Goal: Task Accomplishment & Management: Manage account settings

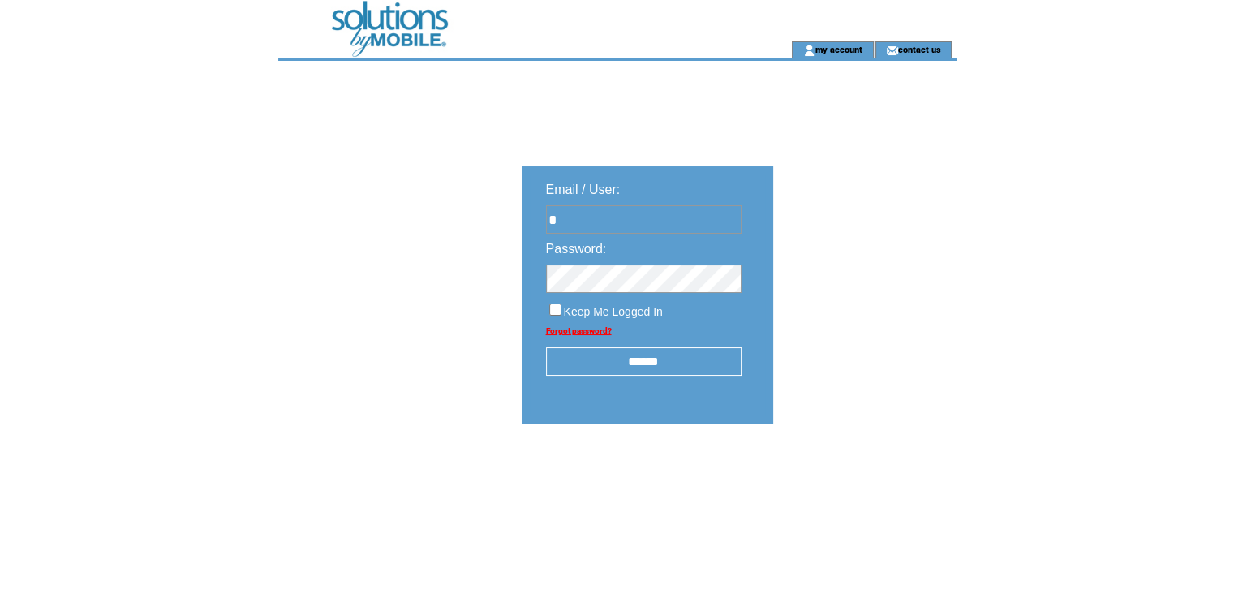
type input "**********"
click at [626, 371] on input "******" at bounding box center [644, 361] width 196 height 28
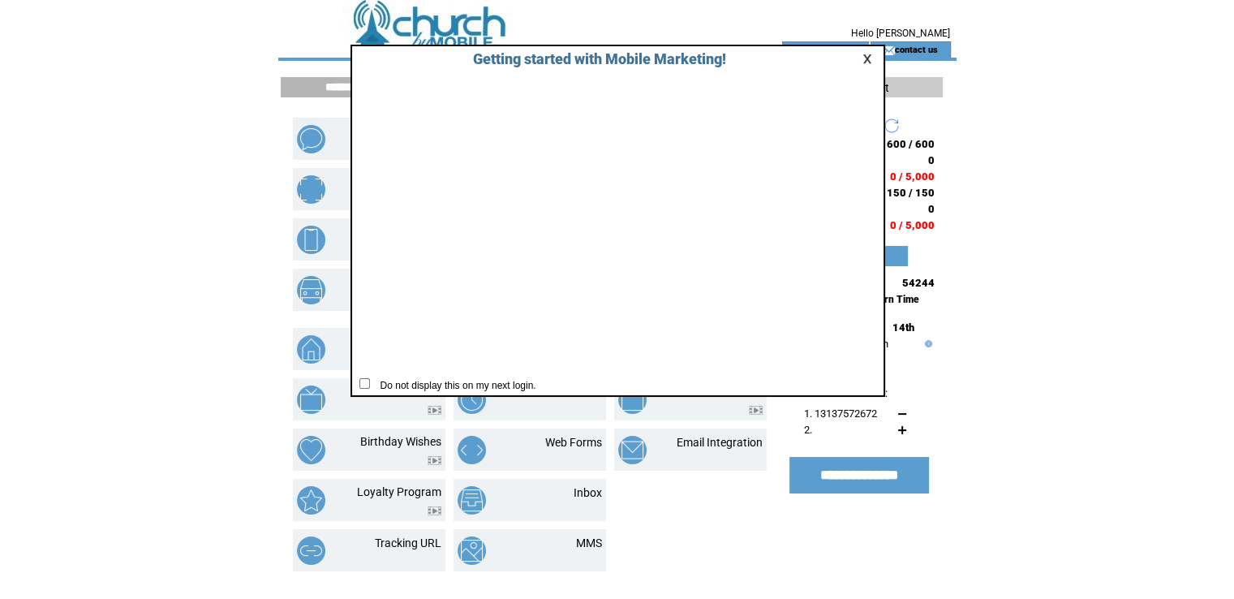
click at [865, 51] on table at bounding box center [869, 58] width 19 height 15
click at [866, 58] on link at bounding box center [869, 59] width 15 height 11
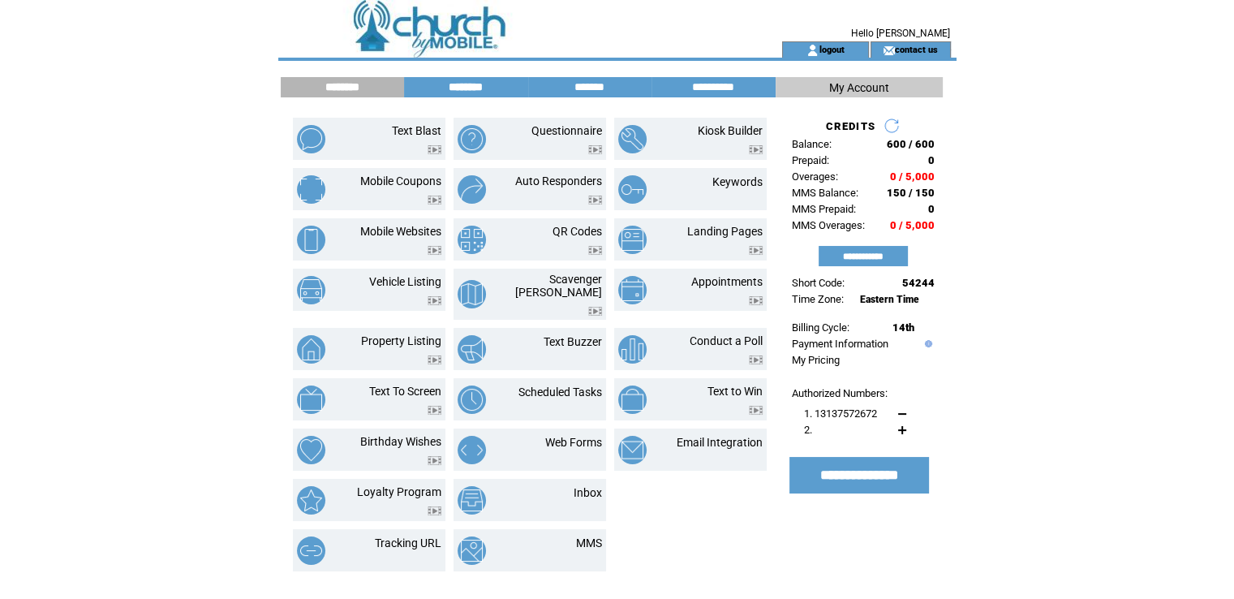
click at [472, 84] on input "********" at bounding box center [466, 87] width 122 height 14
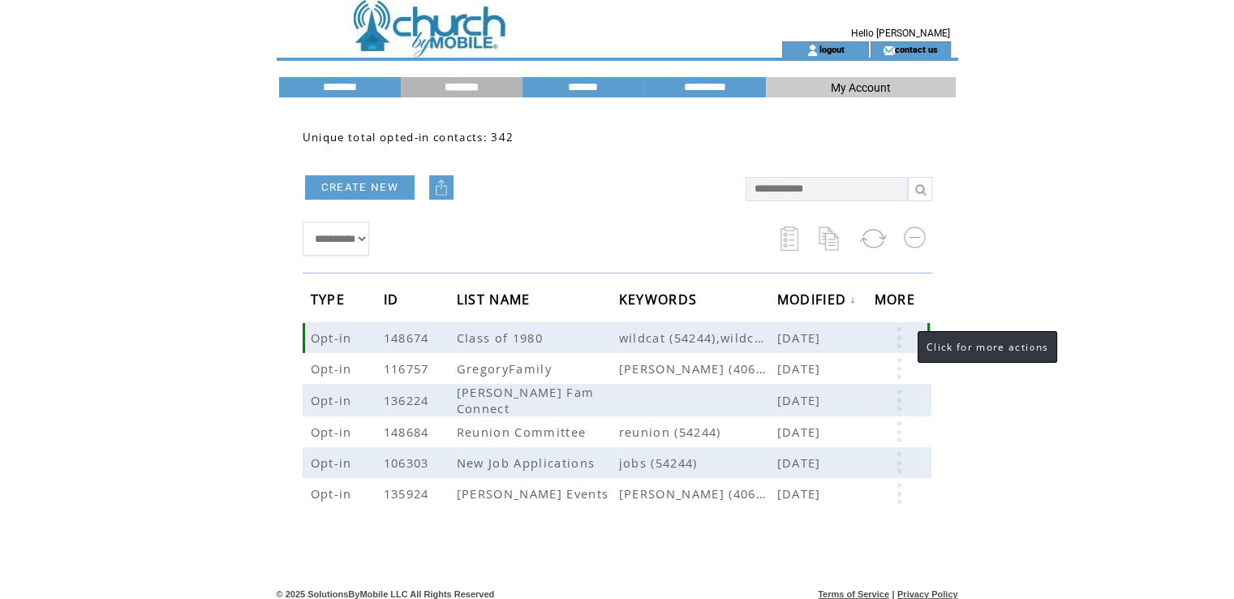
click at [902, 345] on link at bounding box center [899, 337] width 49 height 21
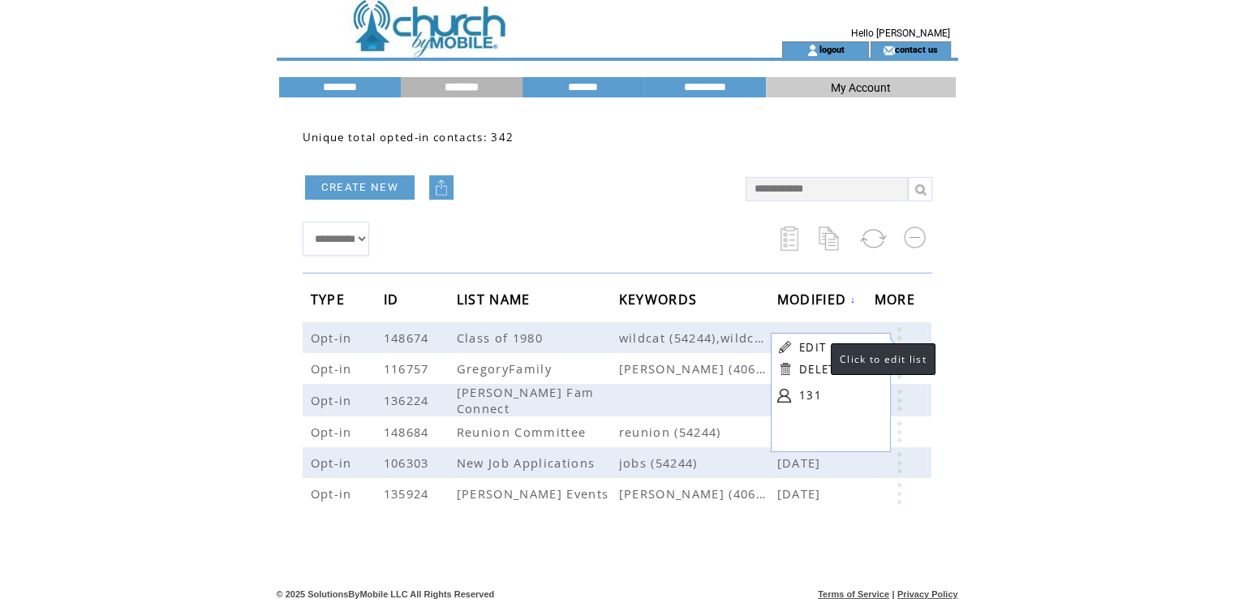
click at [815, 343] on link "EDIT" at bounding box center [812, 347] width 27 height 15
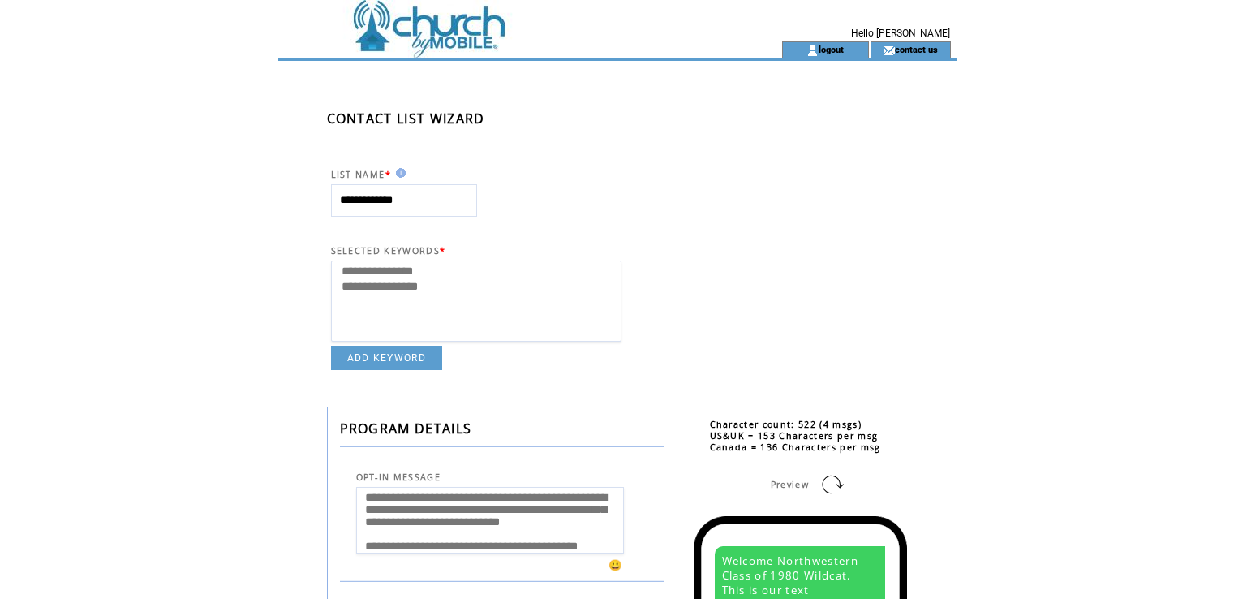
select select
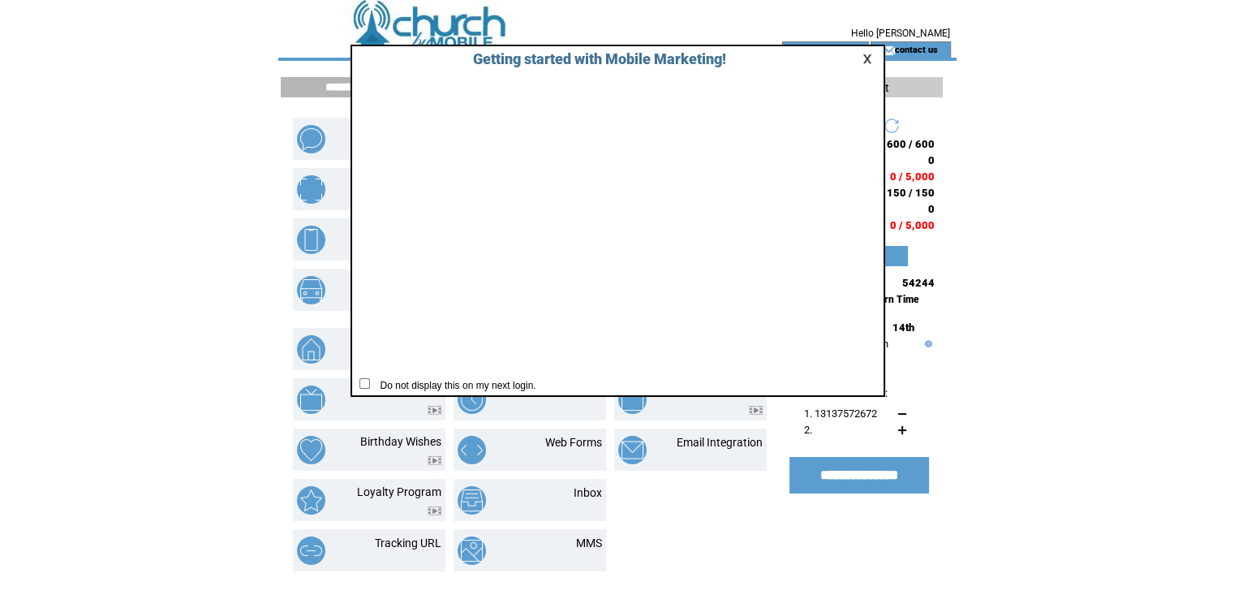
click at [863, 54] on link at bounding box center [869, 59] width 15 height 11
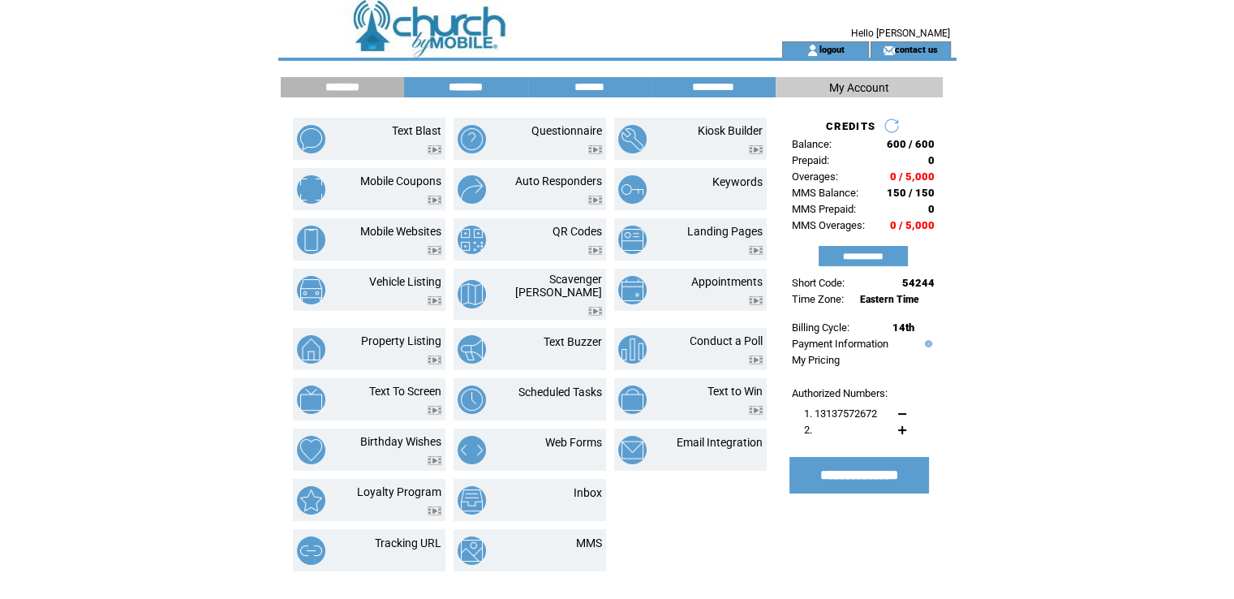
click at [471, 88] on input "********" at bounding box center [466, 87] width 122 height 14
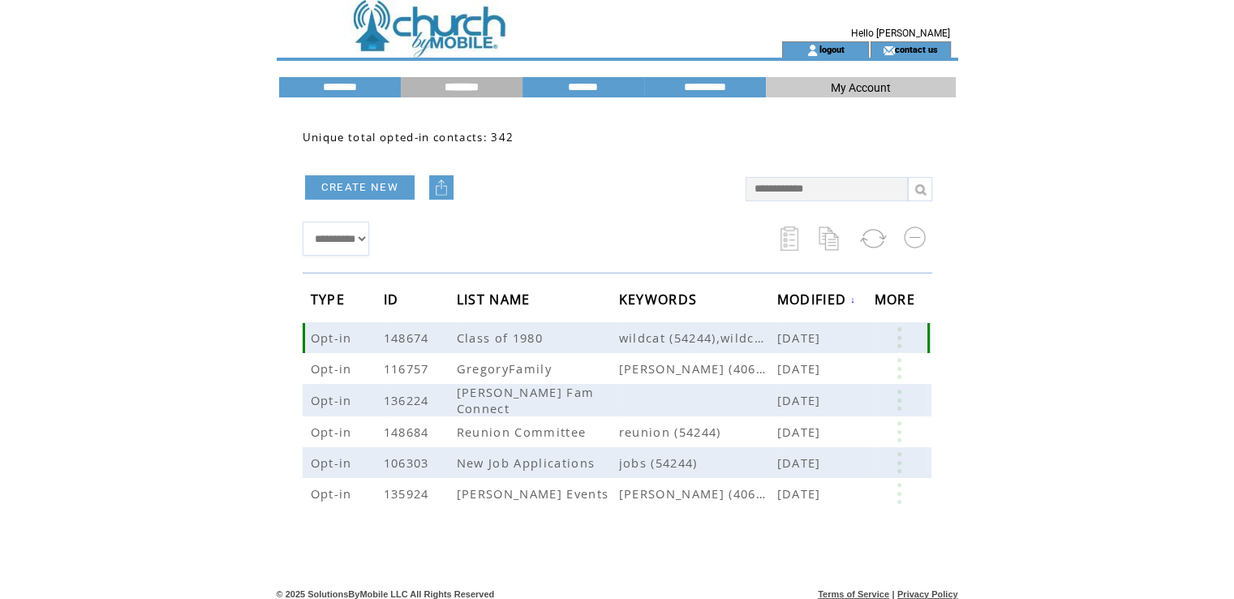
click at [900, 339] on link at bounding box center [899, 337] width 49 height 21
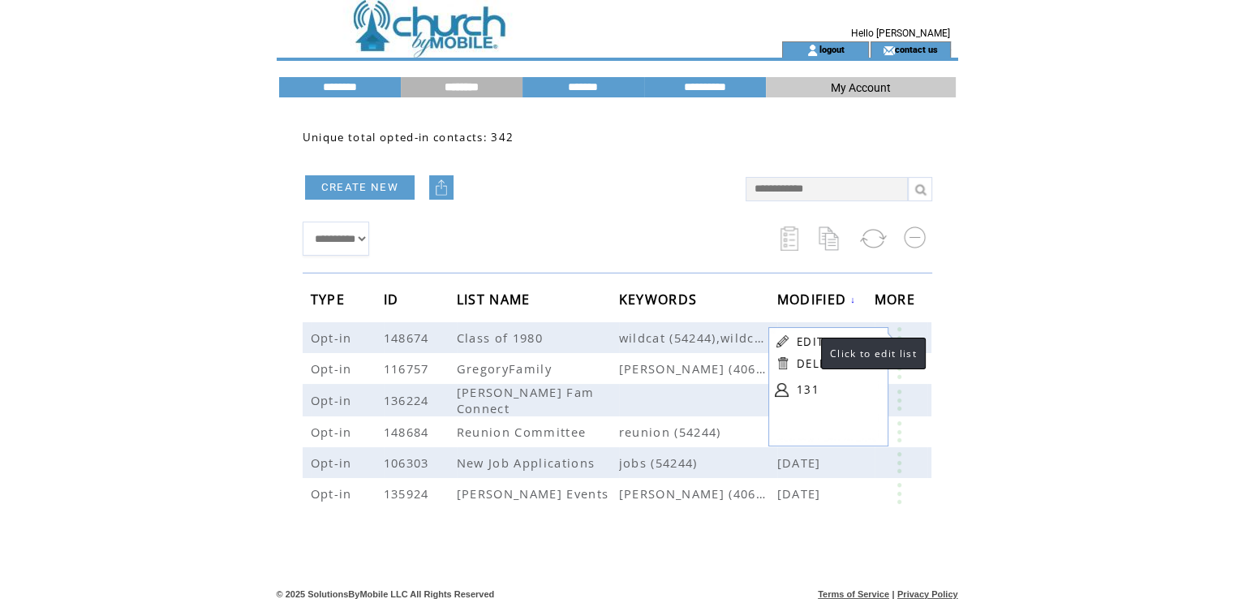
click at [805, 337] on link "EDIT" at bounding box center [810, 341] width 27 height 15
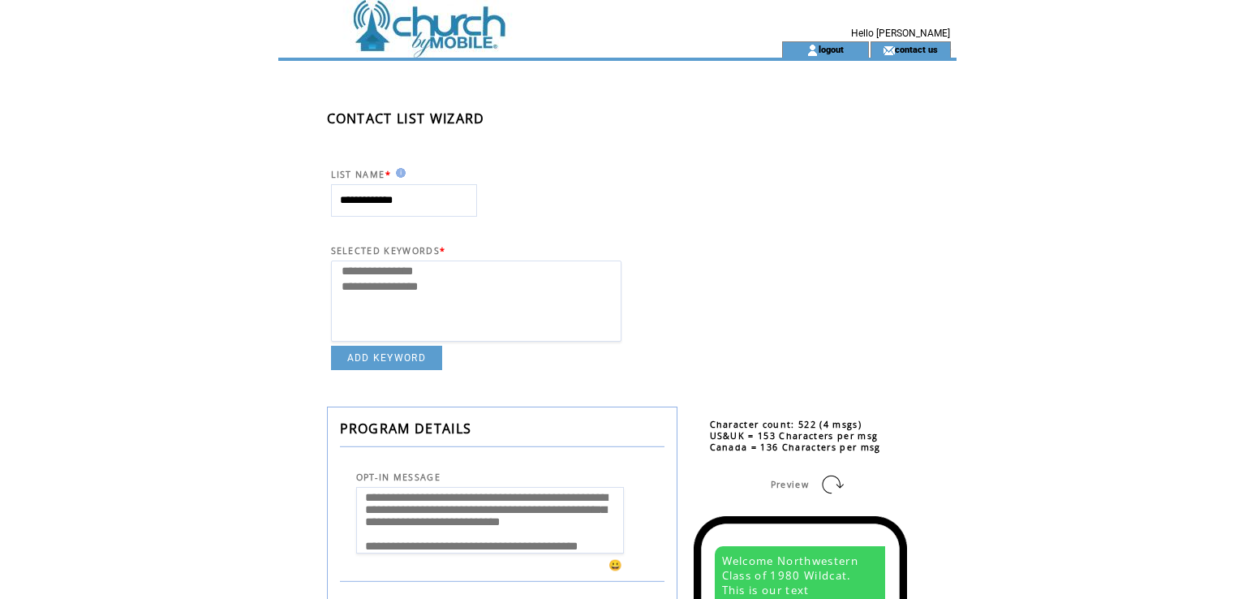
select select
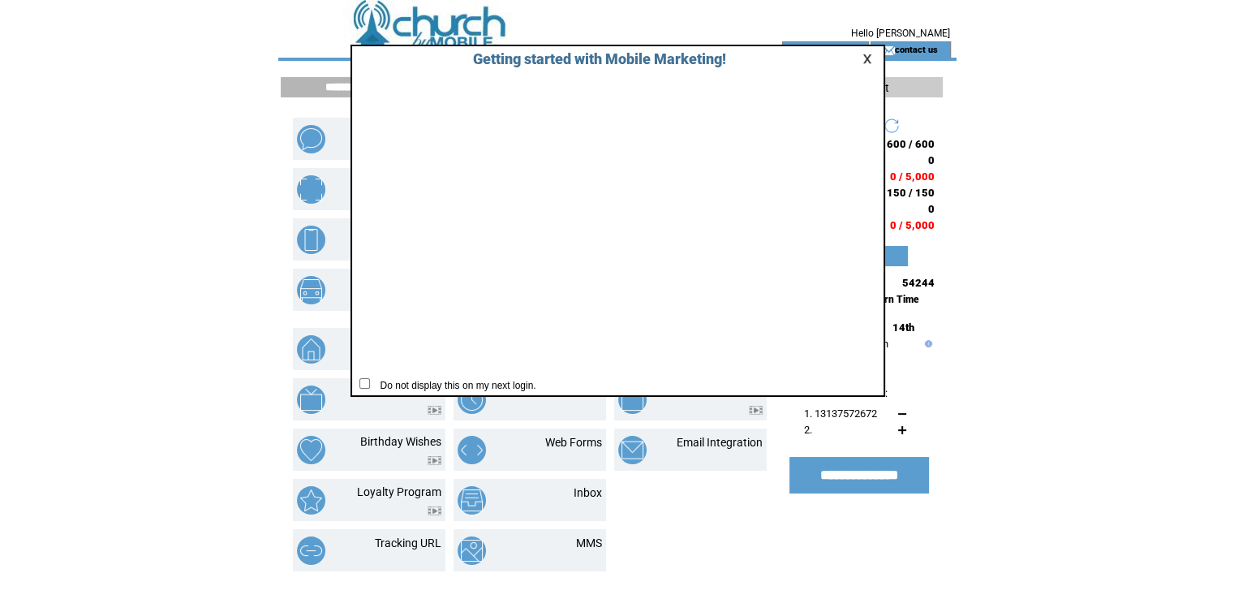
click at [865, 58] on link at bounding box center [869, 59] width 15 height 11
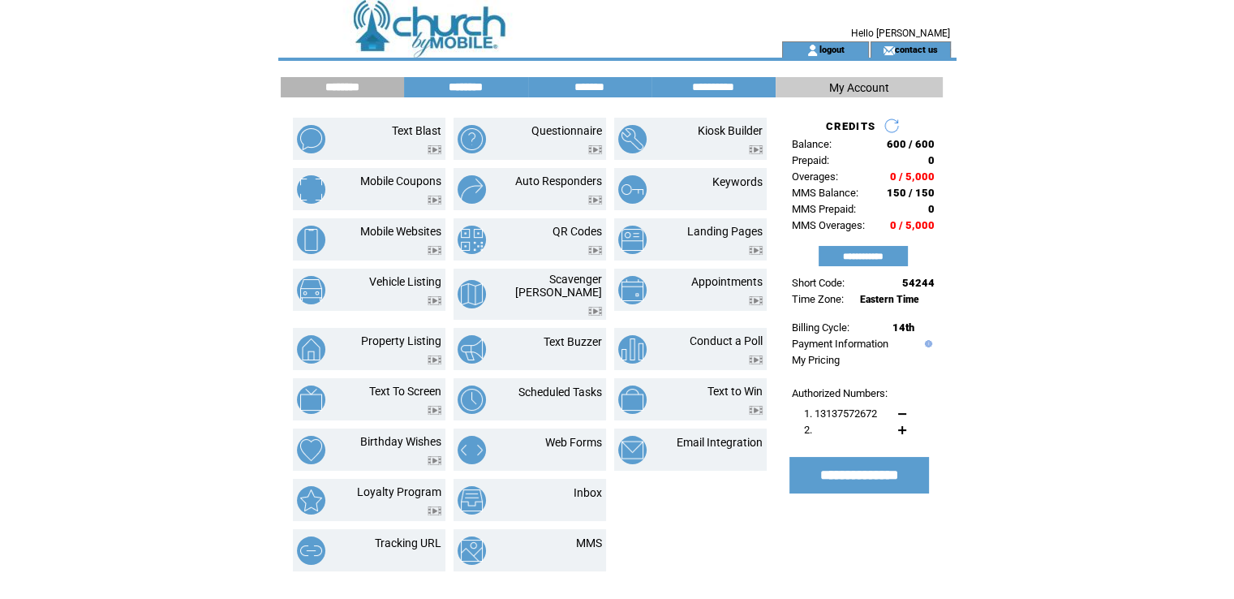
click at [462, 86] on input "********" at bounding box center [466, 87] width 122 height 14
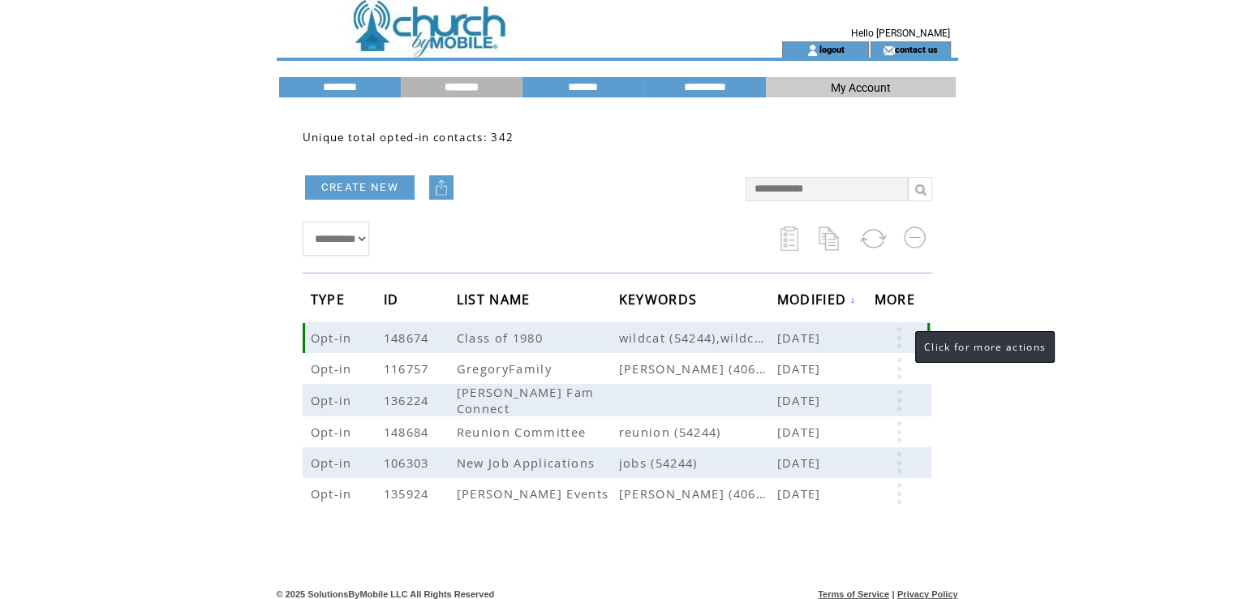
click at [899, 327] on link at bounding box center [899, 337] width 49 height 21
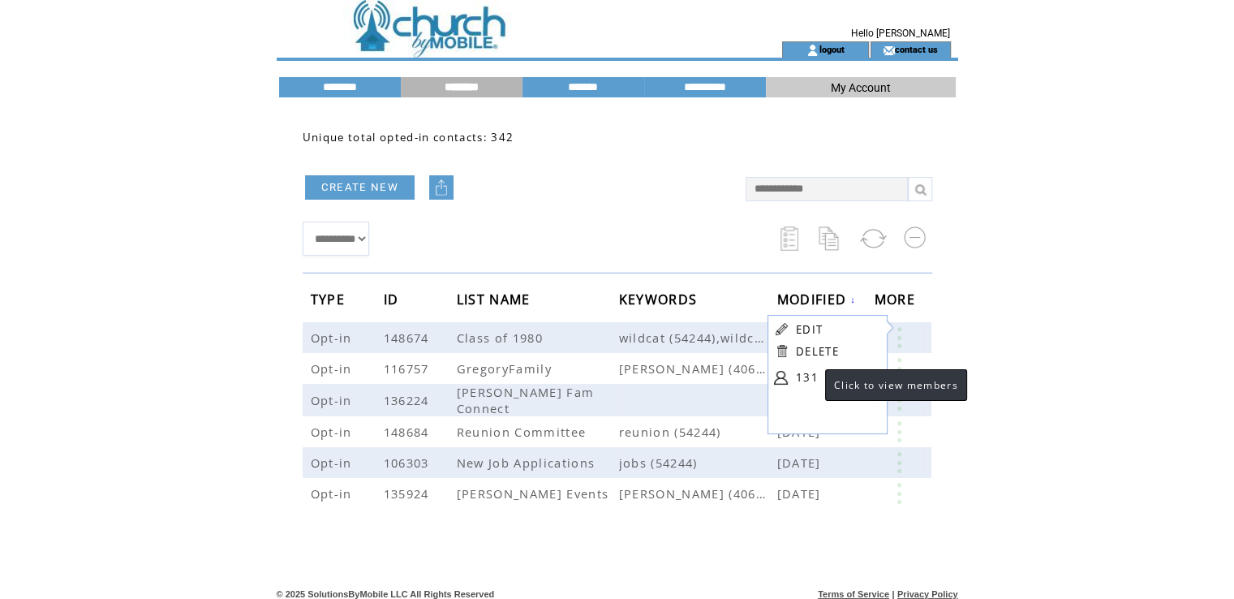
click at [809, 374] on link "131" at bounding box center [836, 377] width 81 height 24
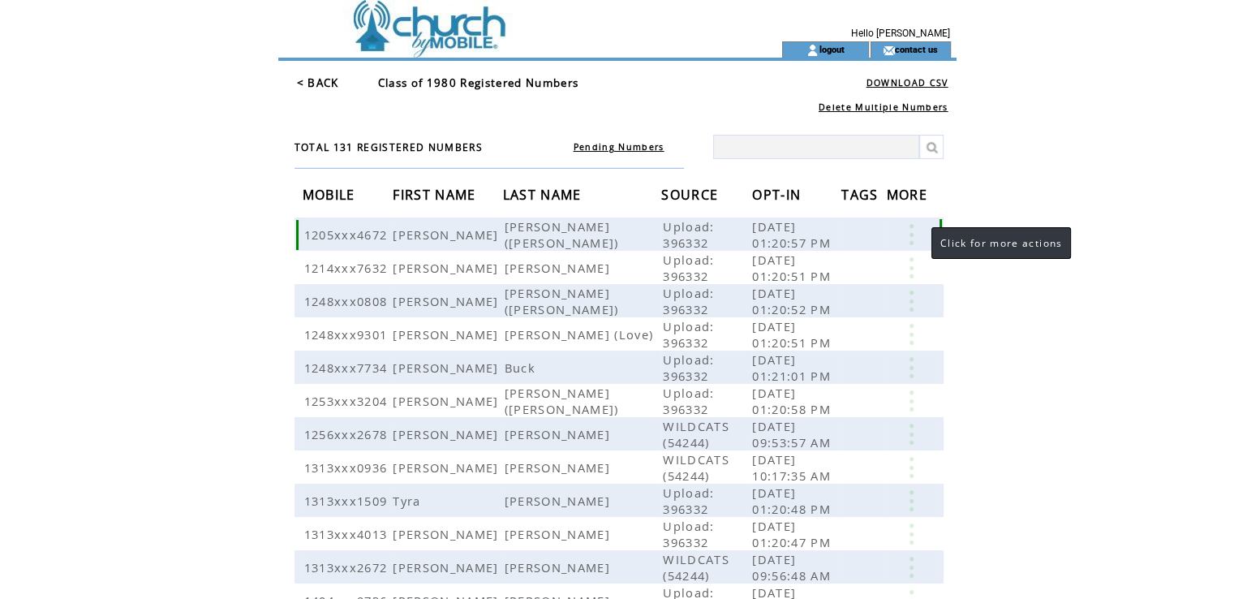
click at [910, 232] on link at bounding box center [911, 234] width 49 height 21
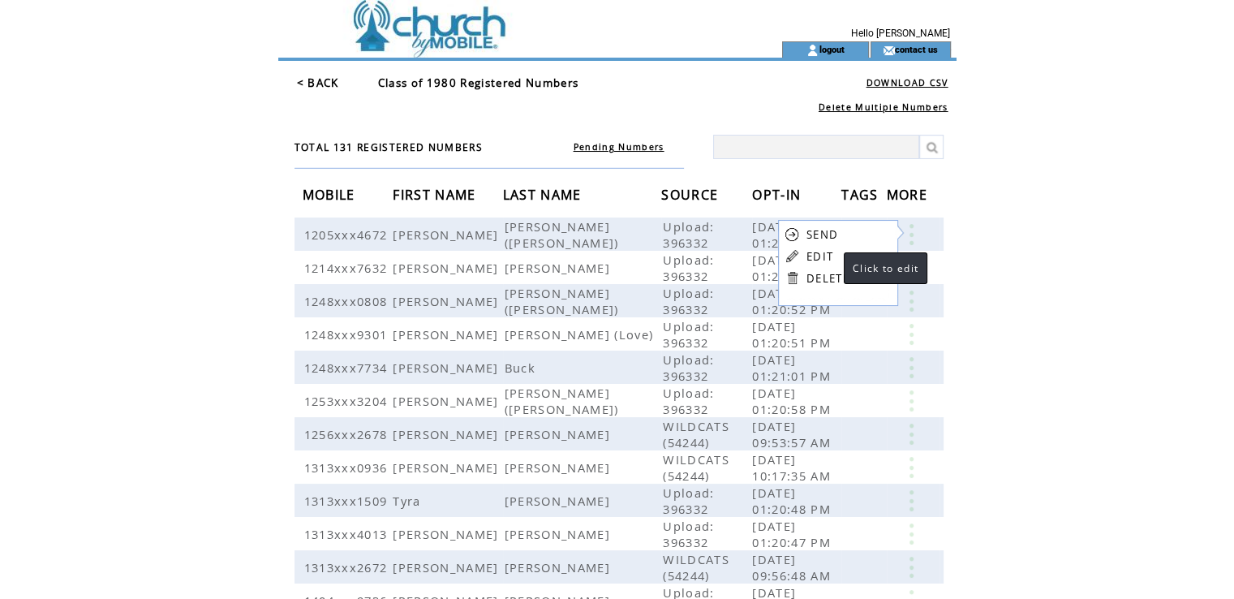
click at [828, 254] on link "EDIT" at bounding box center [819, 256] width 27 height 15
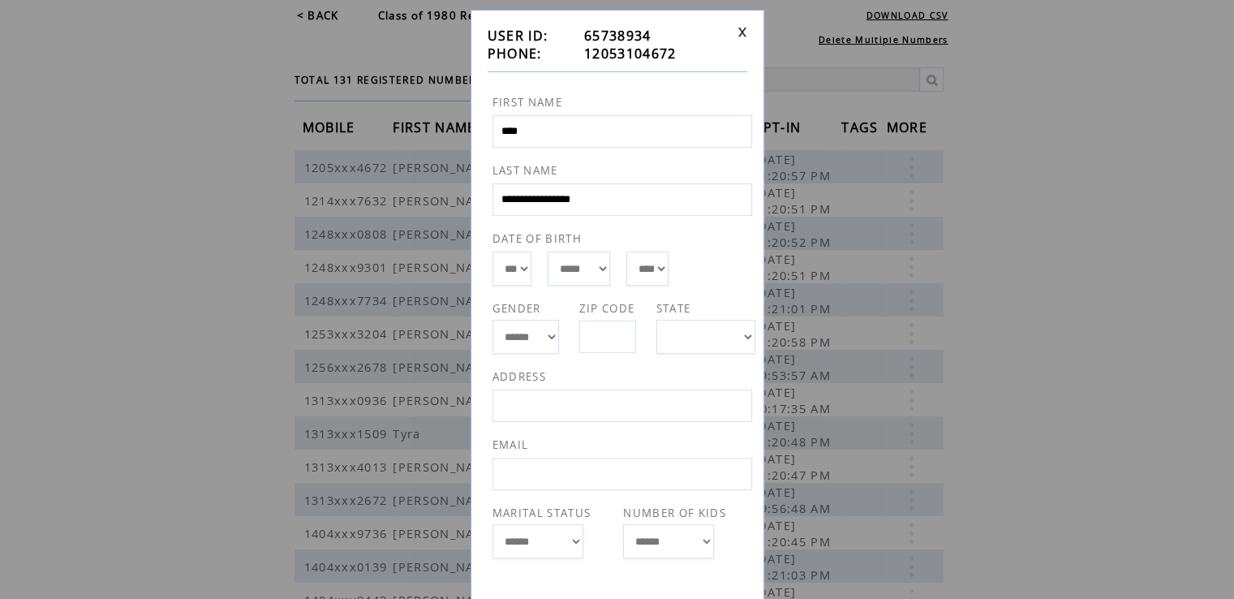
scroll to position [46, 0]
click at [652, 51] on span "12053104672" at bounding box center [630, 54] width 92 height 18
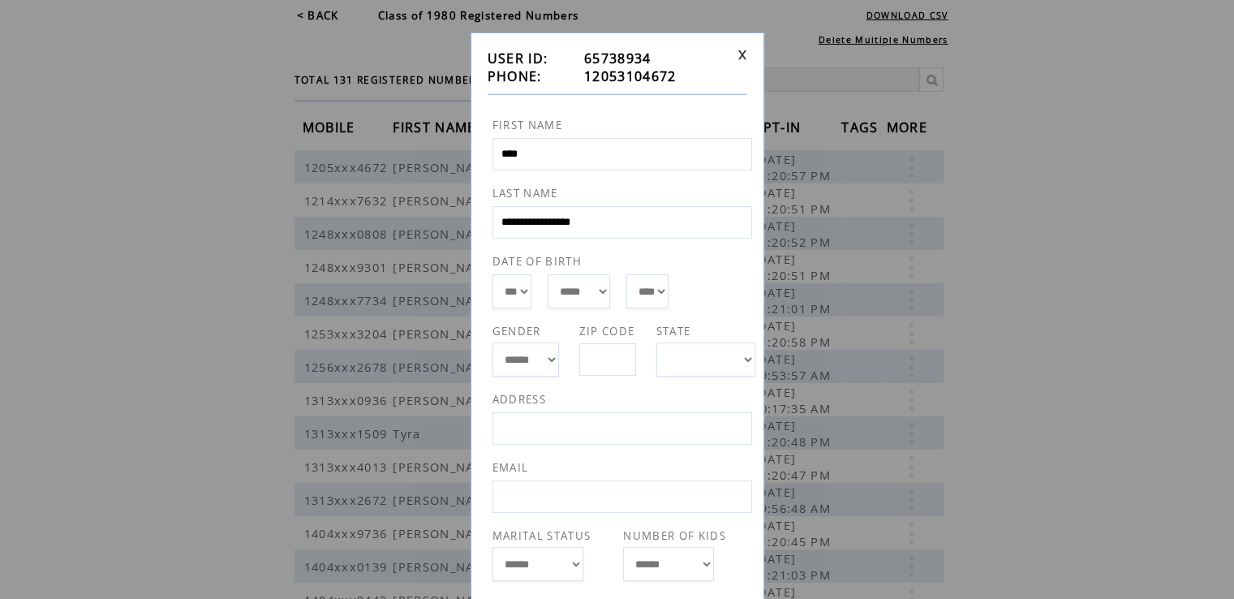
scroll to position [23, 0]
click at [740, 57] on link at bounding box center [743, 56] width 10 height 11
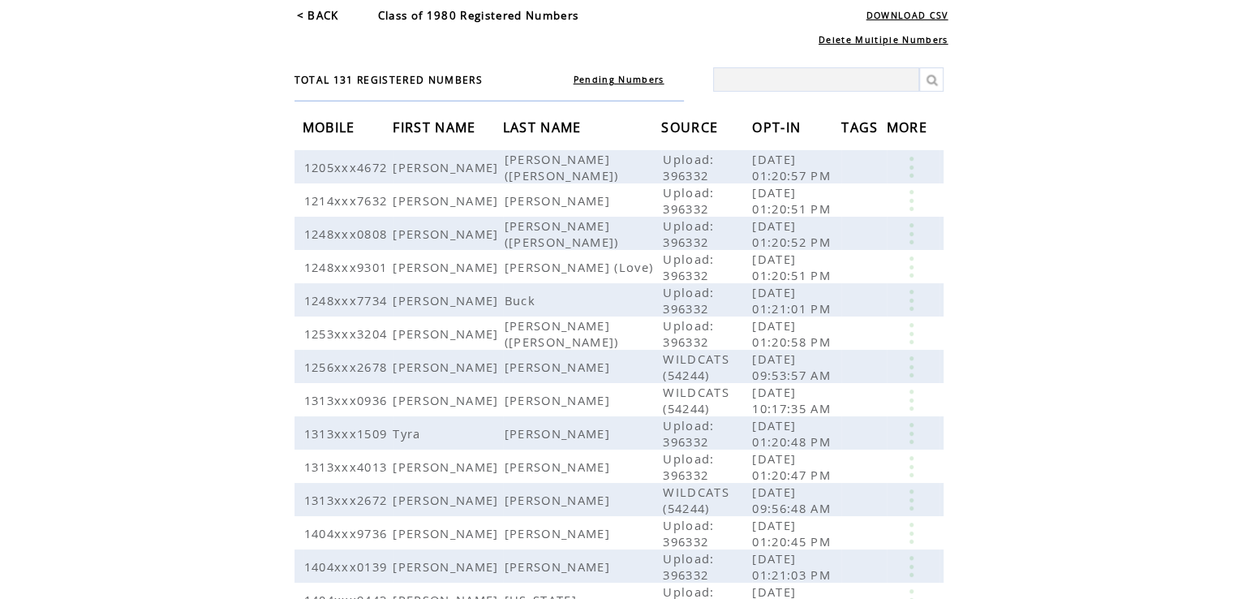
click at [540, 121] on span "LAST NAME" at bounding box center [544, 129] width 83 height 30
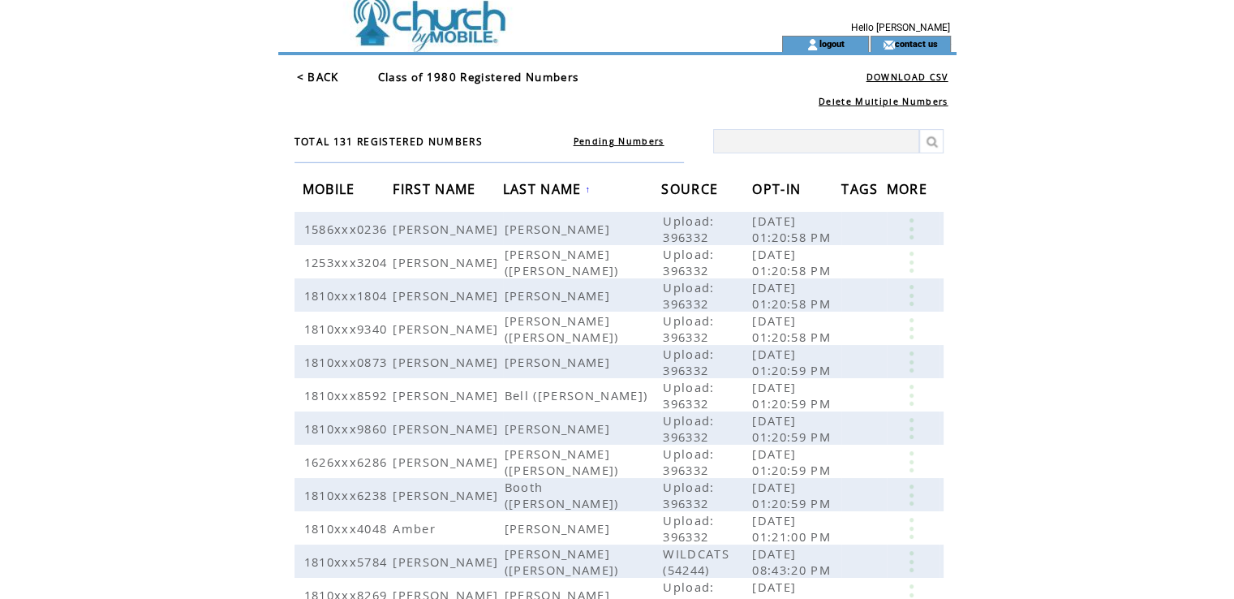
scroll to position [7, 0]
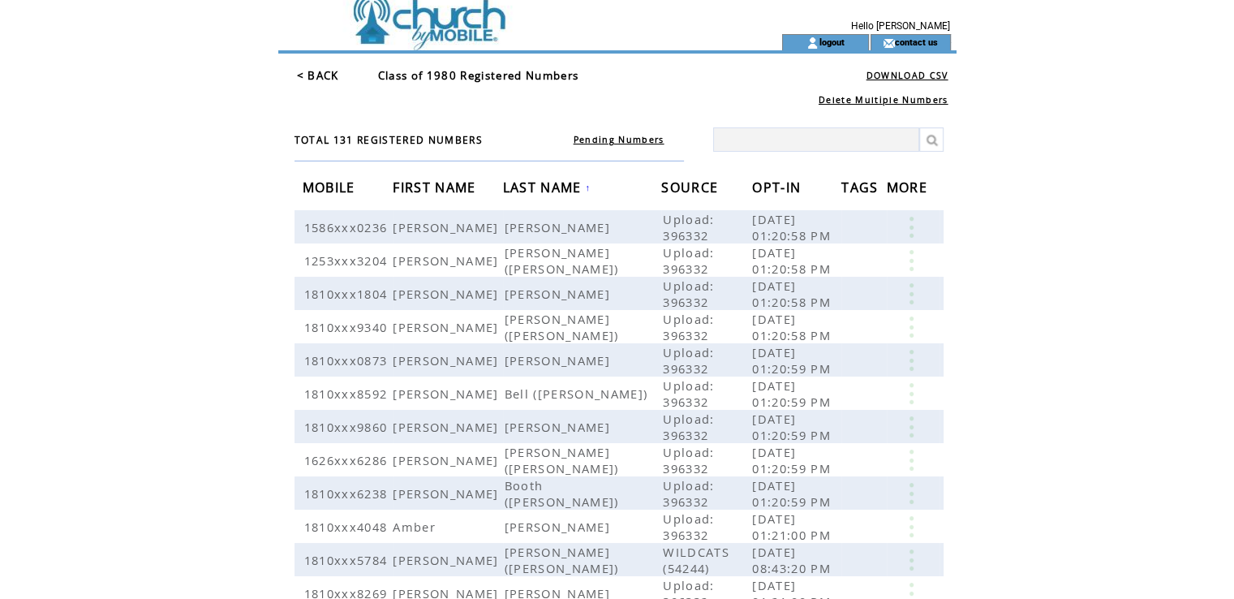
click at [435, 181] on span "FIRST NAME" at bounding box center [436, 189] width 87 height 30
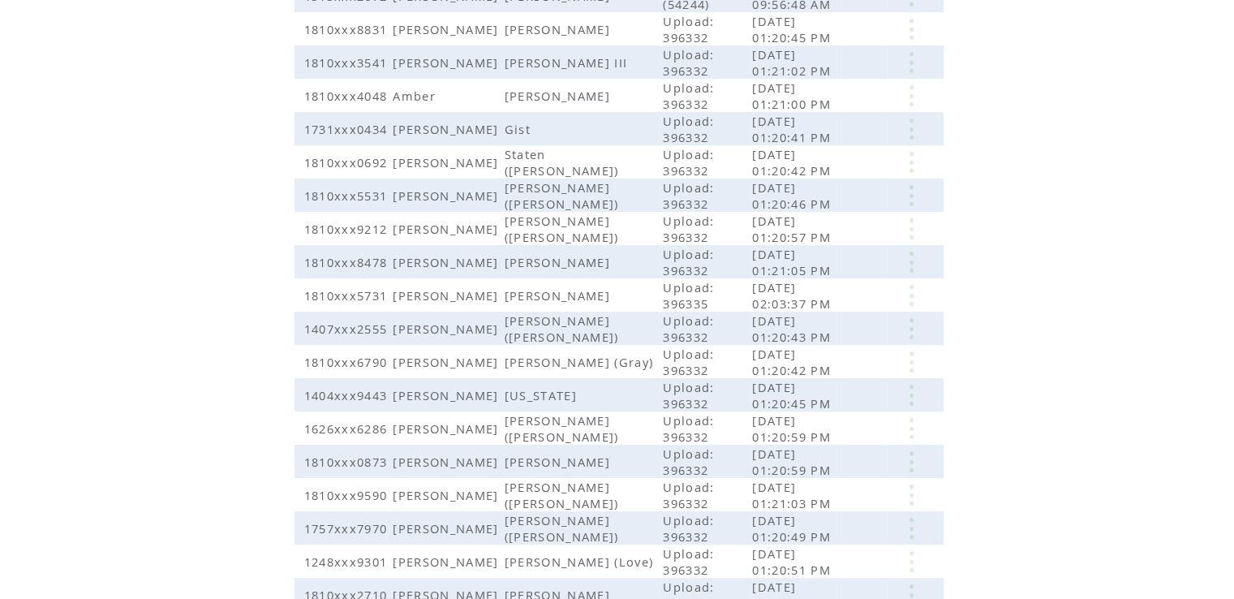
scroll to position [338, 0]
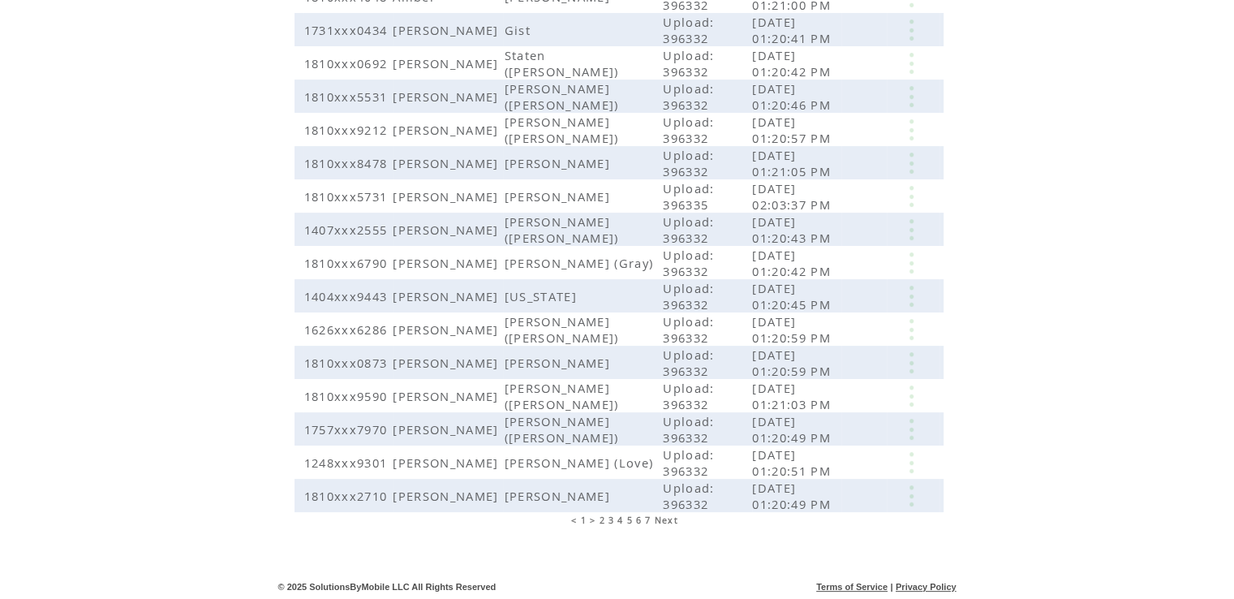
click at [600, 514] on span "2" at bounding box center [603, 519] width 6 height 11
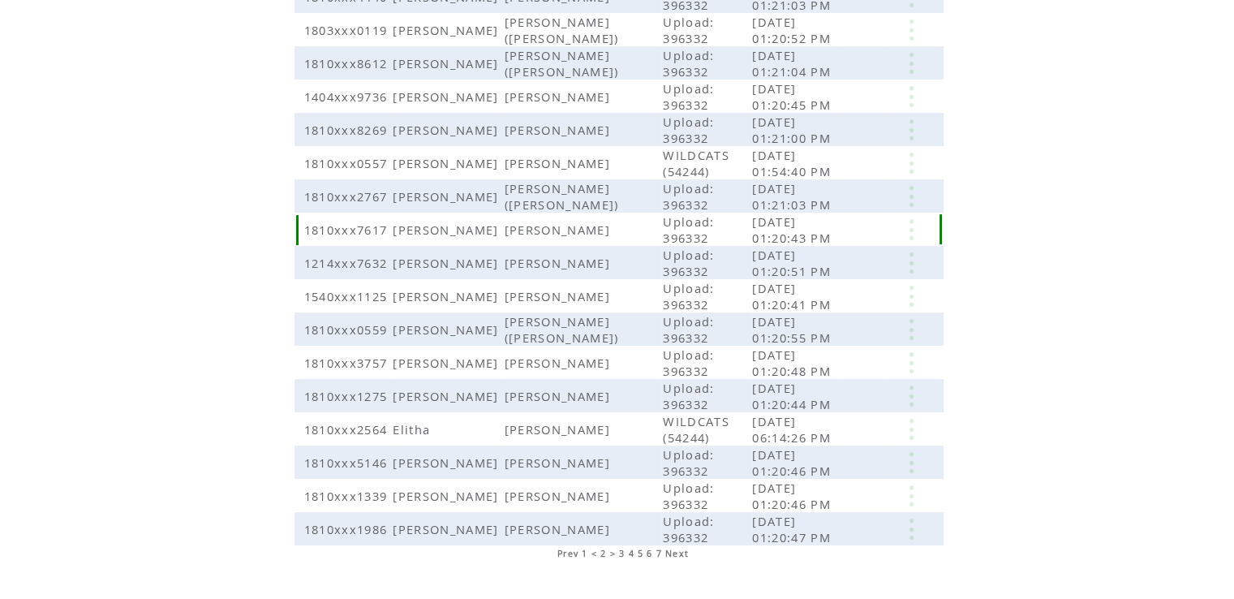
scroll to position [307, 0]
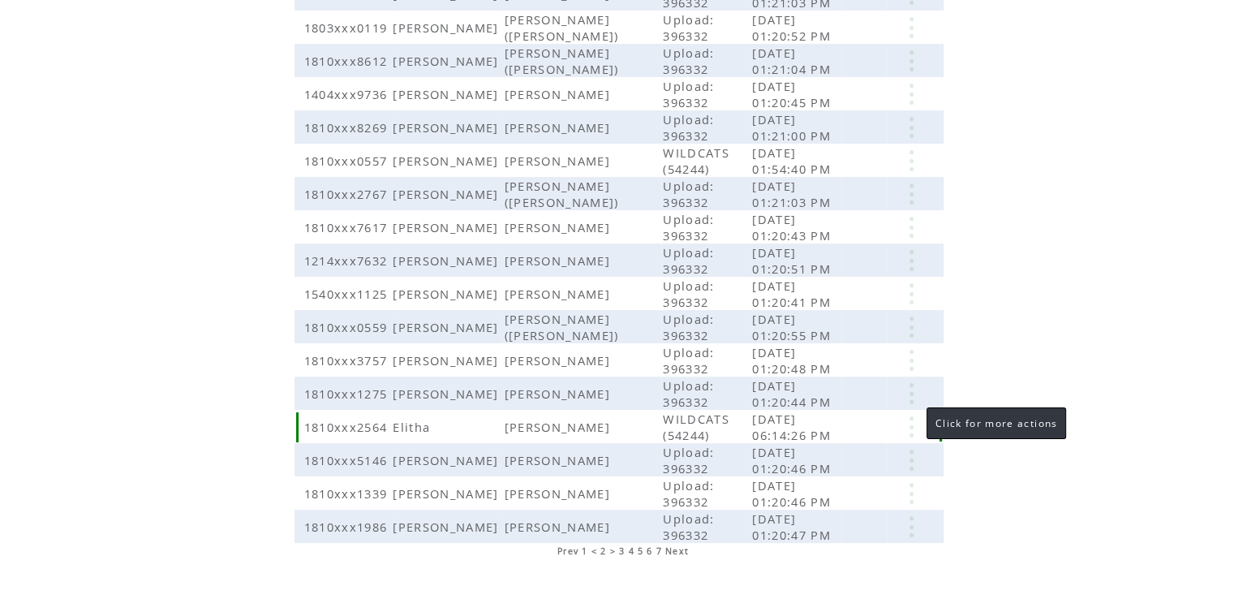
click at [910, 416] on link at bounding box center [911, 426] width 49 height 21
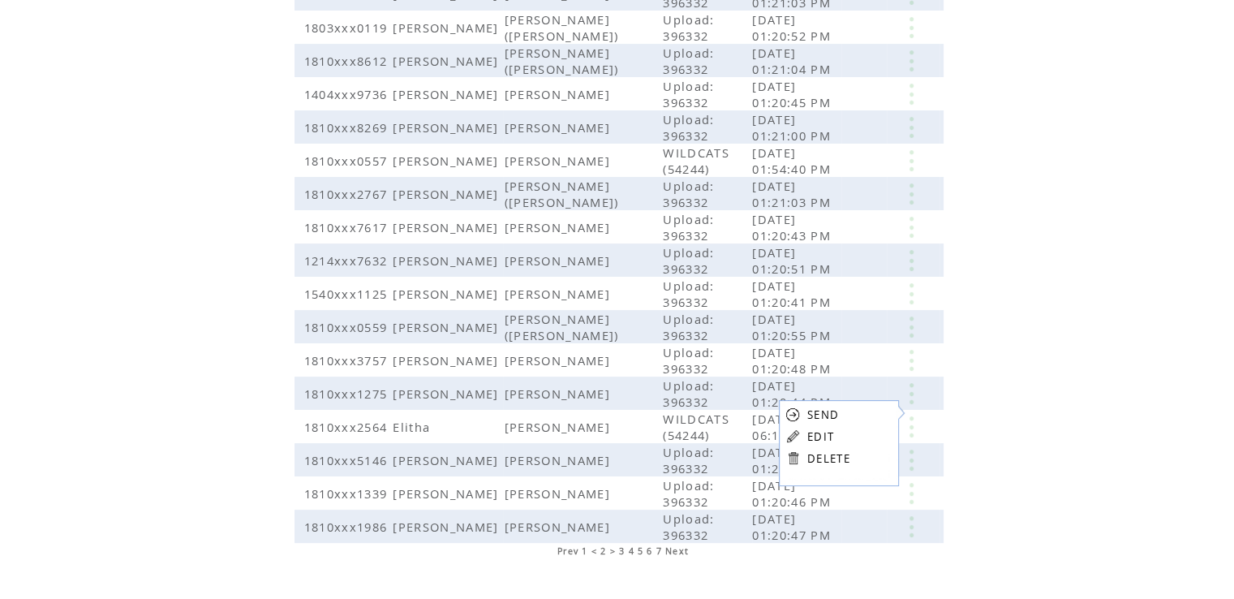
click at [827, 436] on link "EDIT" at bounding box center [820, 436] width 27 height 15
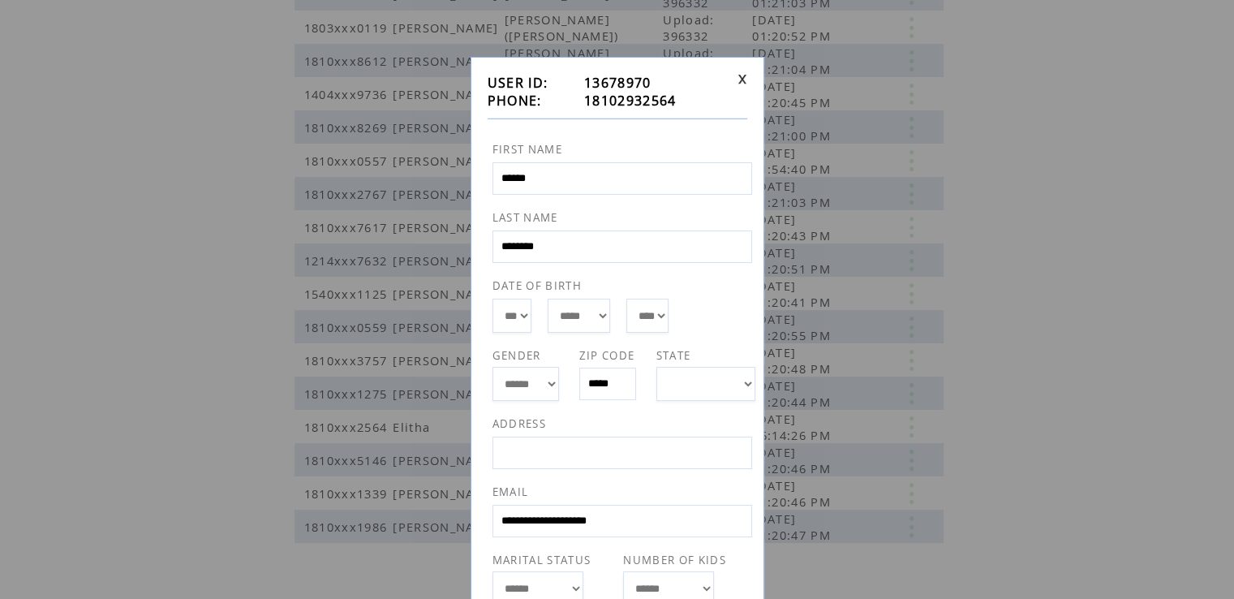
click at [738, 82] on link at bounding box center [743, 79] width 10 height 11
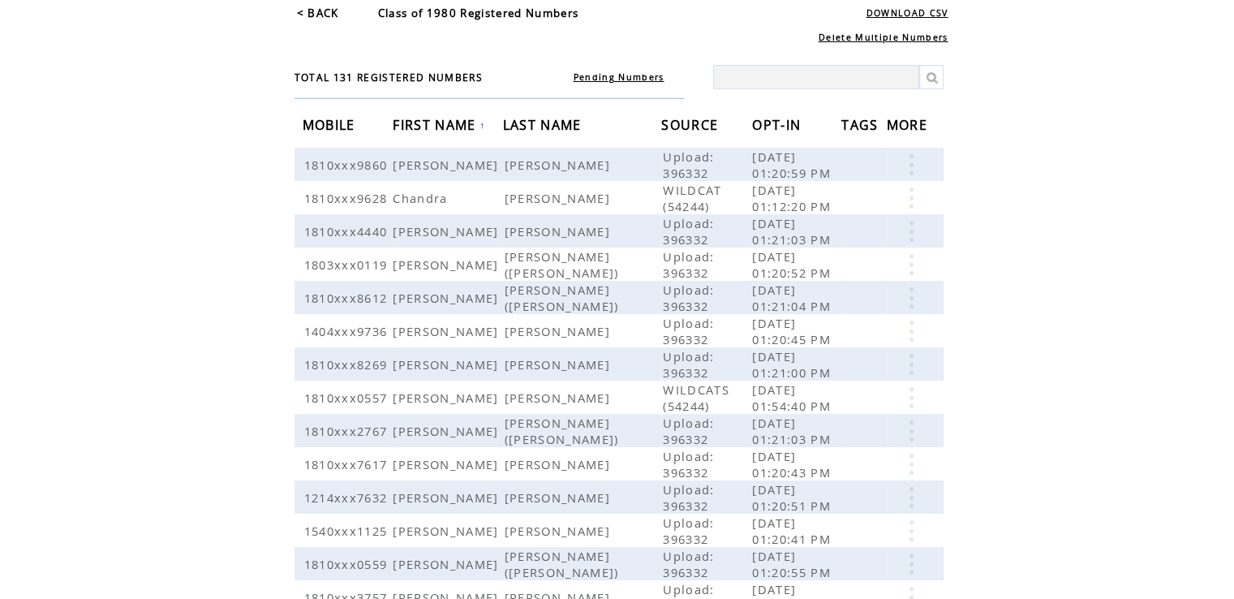
scroll to position [68, 0]
click at [508, 123] on span "LAST NAME" at bounding box center [544, 129] width 83 height 30
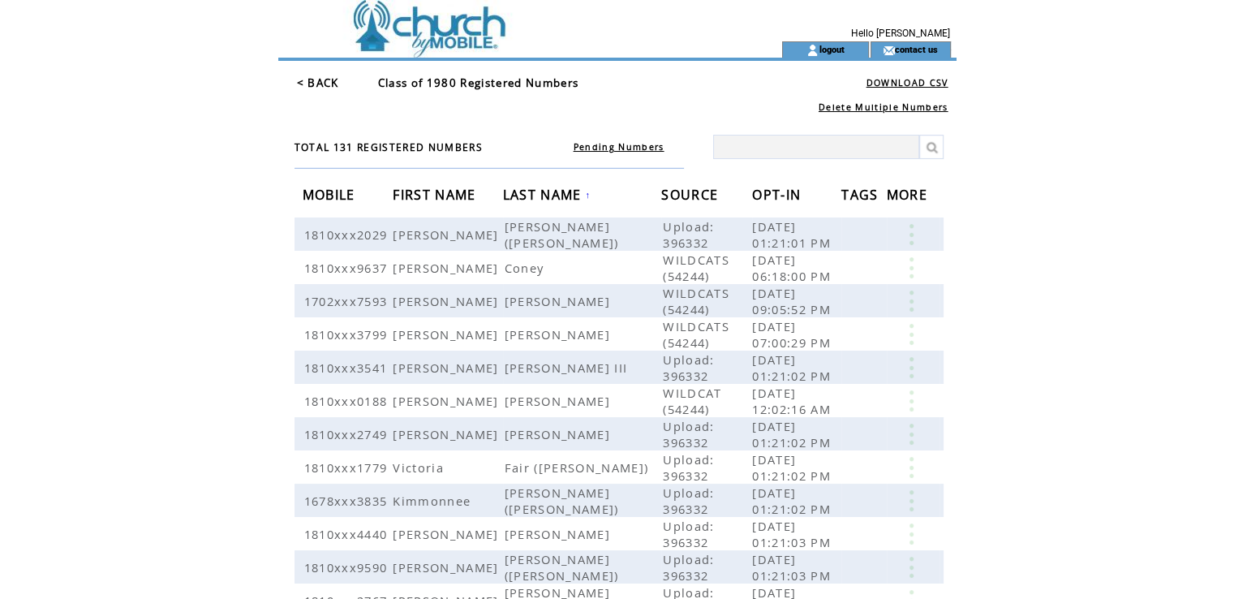
click at [530, 197] on span "LAST NAME" at bounding box center [544, 197] width 83 height 30
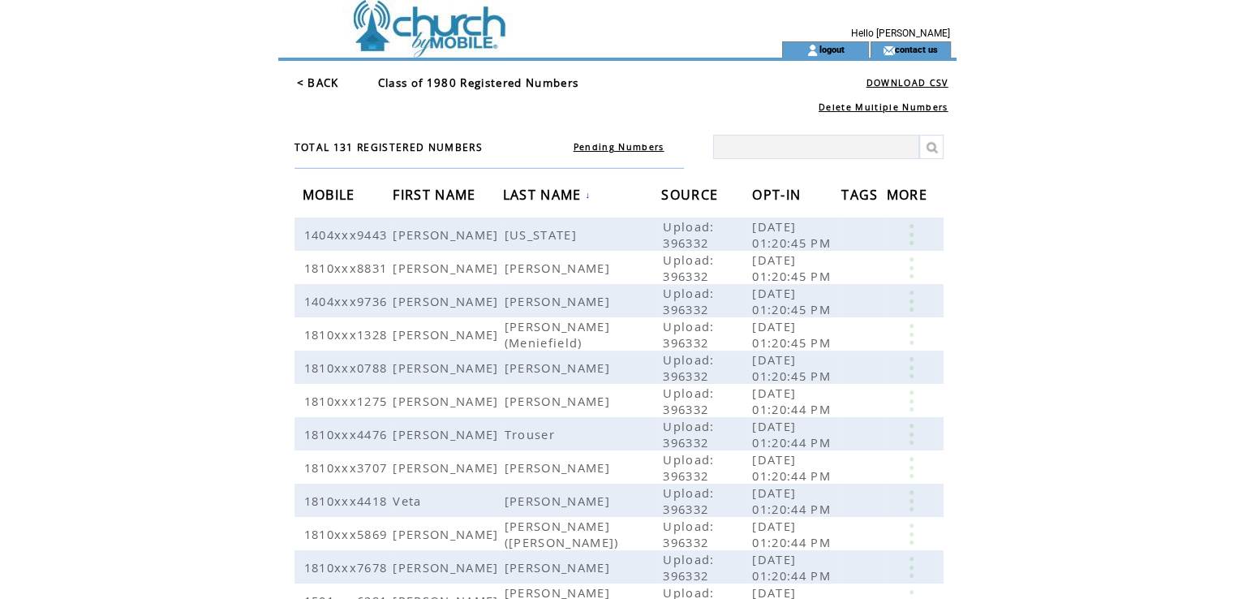
click at [530, 197] on span "LAST NAME" at bounding box center [544, 197] width 83 height 30
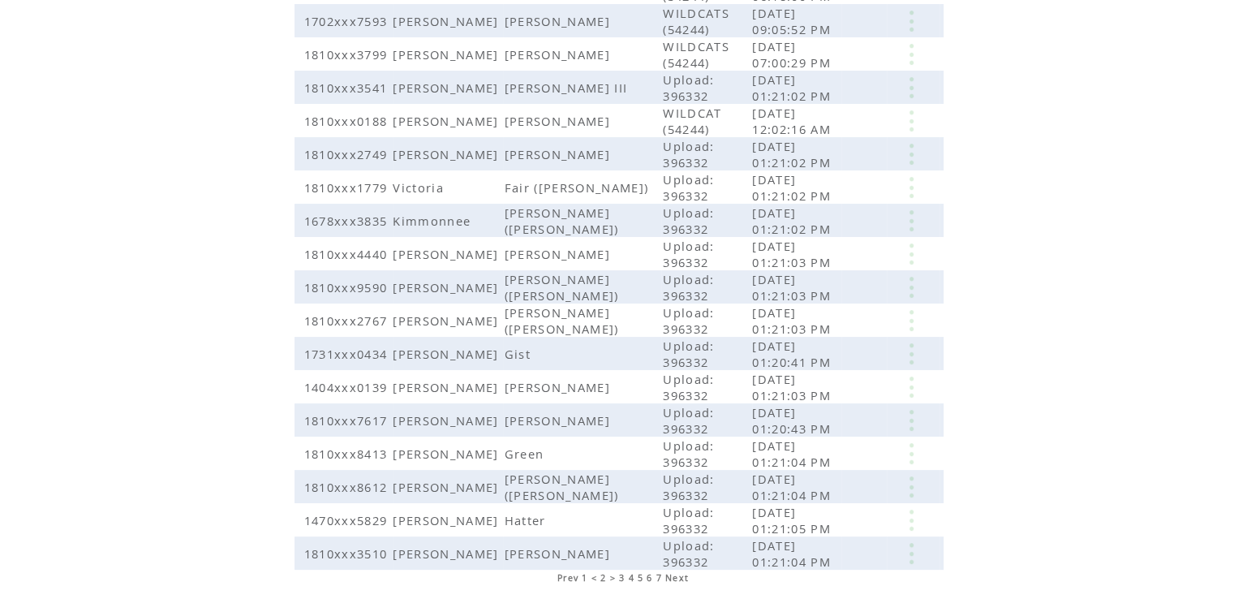
scroll to position [323, 0]
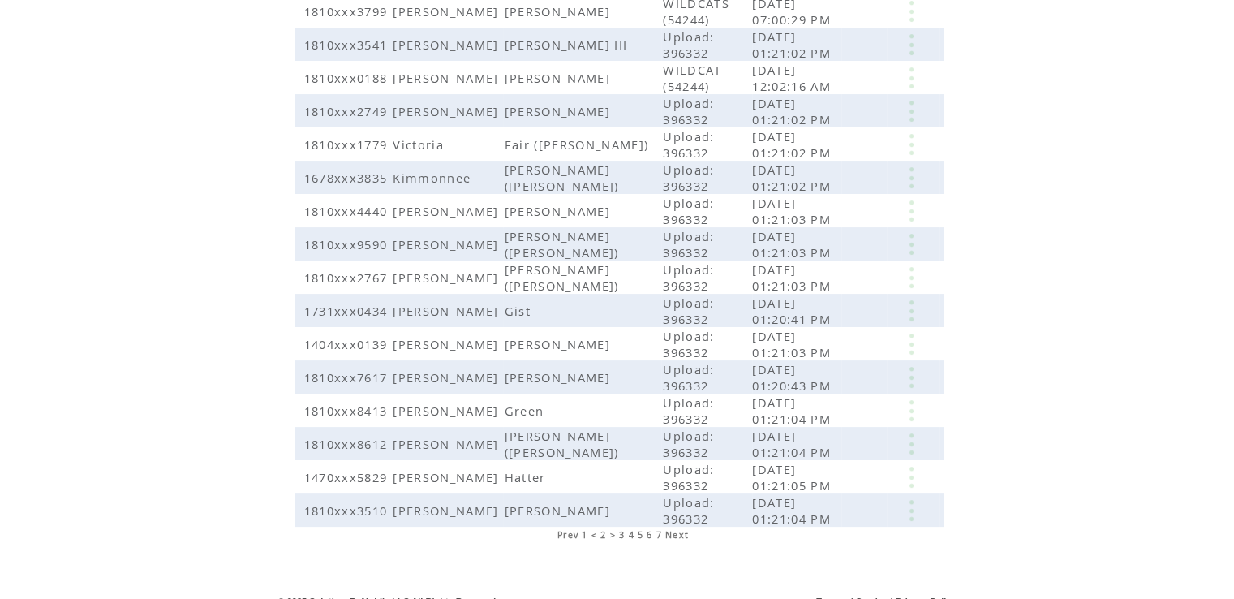
click at [648, 529] on span "6" at bounding box center [650, 534] width 6 height 11
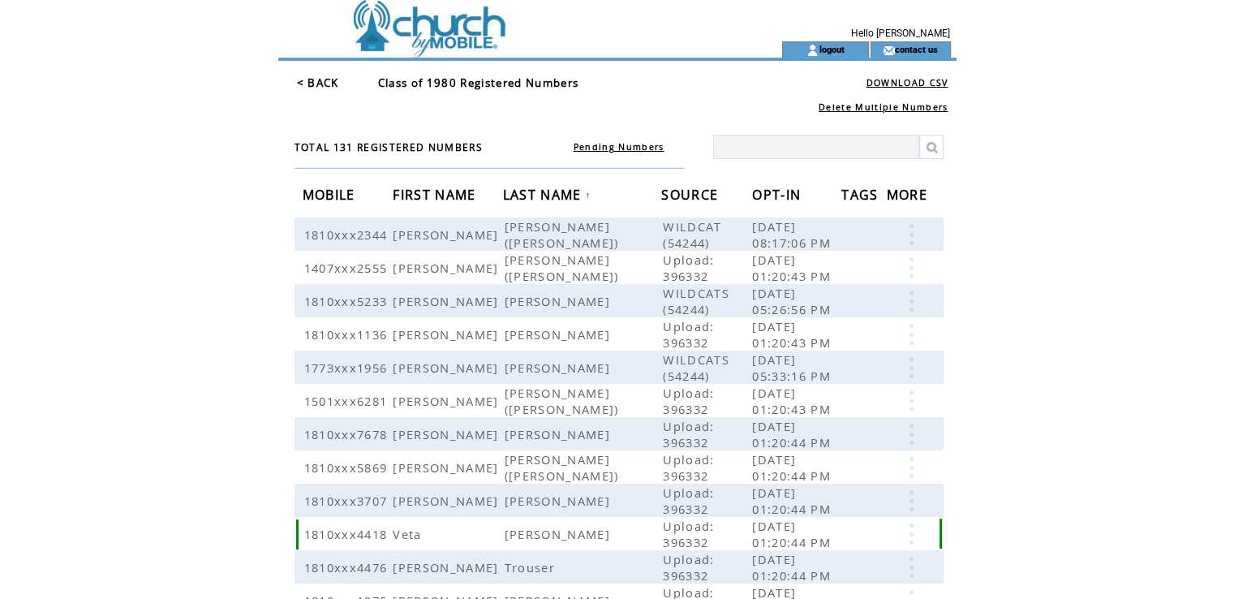
click at [48, 534] on html "**********" at bounding box center [617, 299] width 1234 height 599
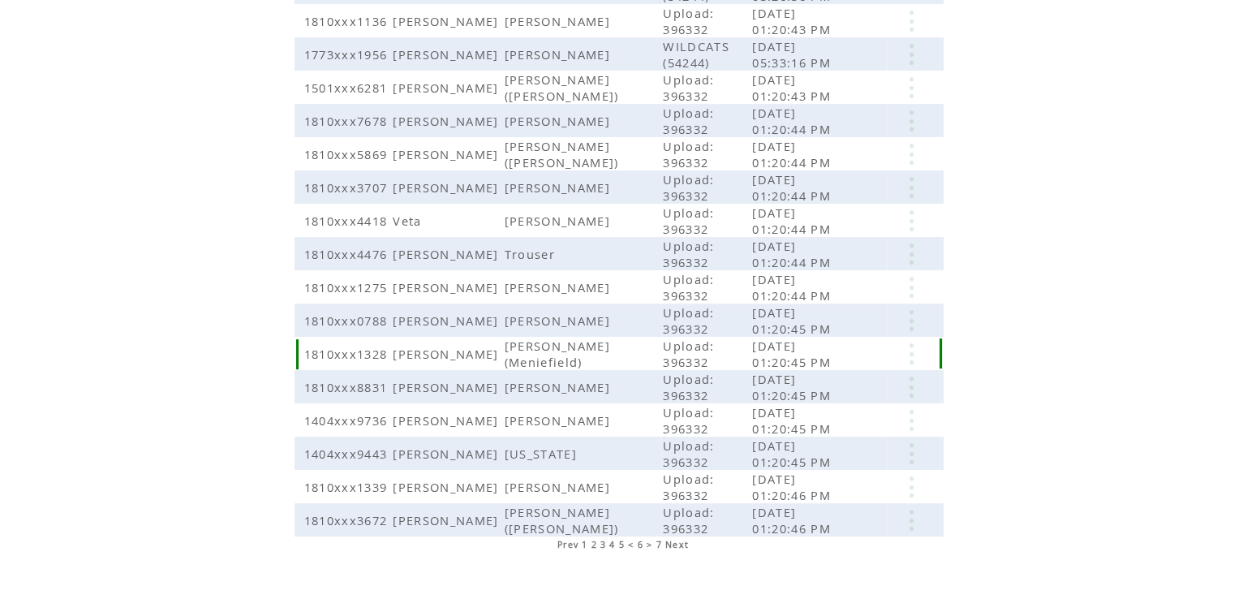
scroll to position [323, 0]
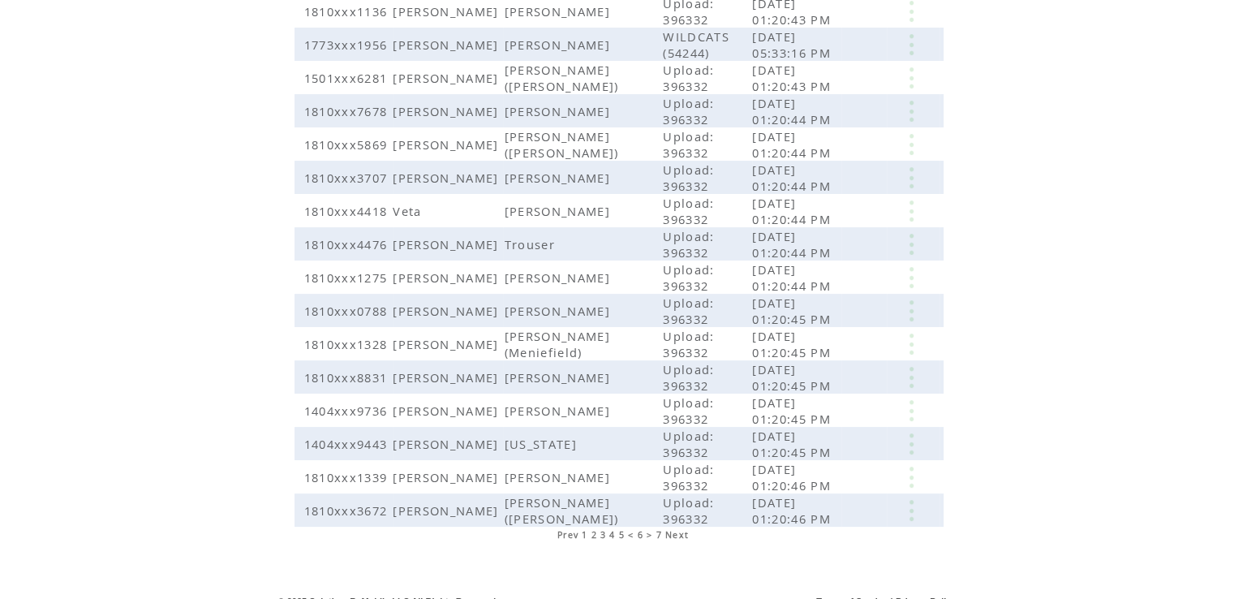
click at [620, 529] on span "5" at bounding box center [622, 534] width 6 height 11
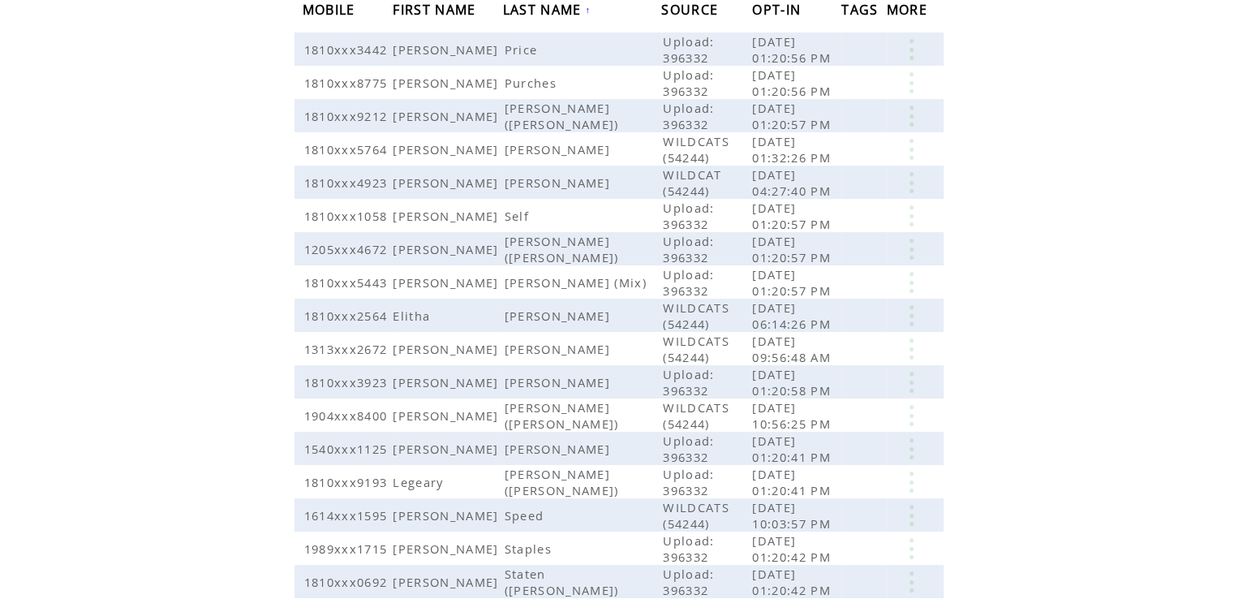
scroll to position [323, 0]
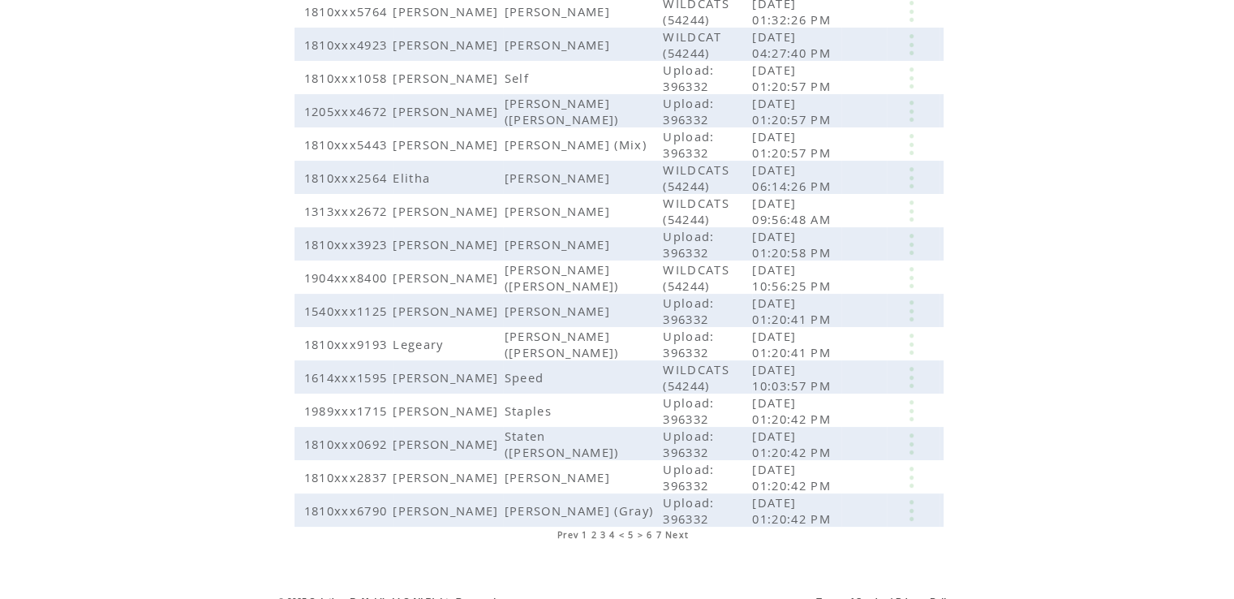
click at [657, 529] on span "7" at bounding box center [659, 534] width 6 height 11
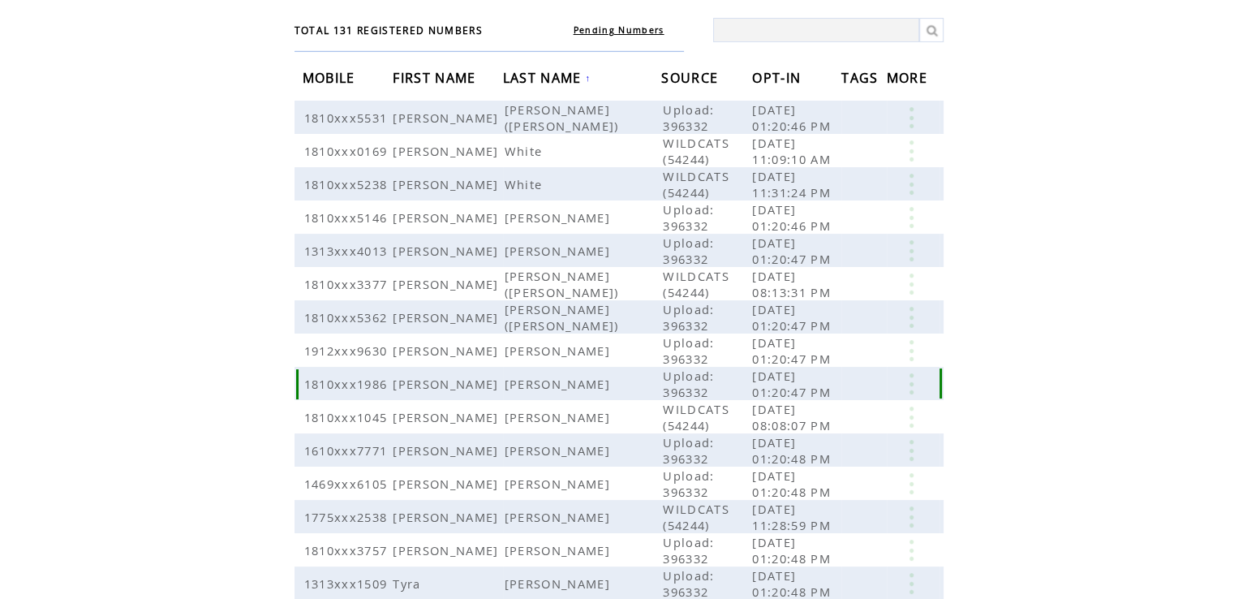
scroll to position [275, 0]
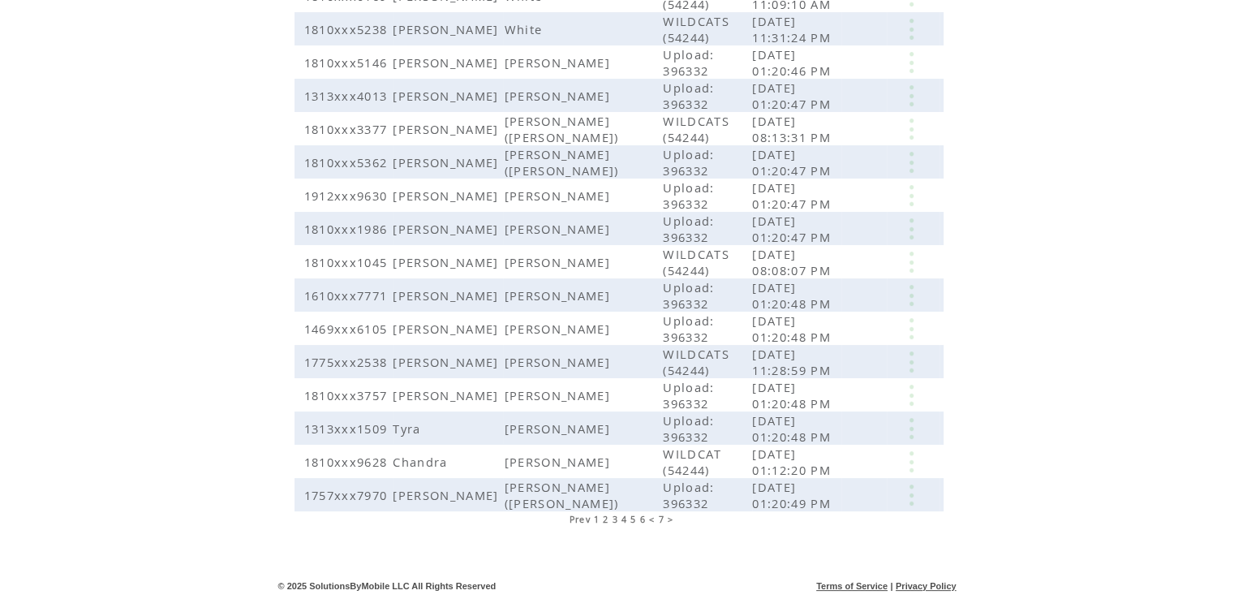
click at [640, 516] on span "6" at bounding box center [643, 519] width 6 height 11
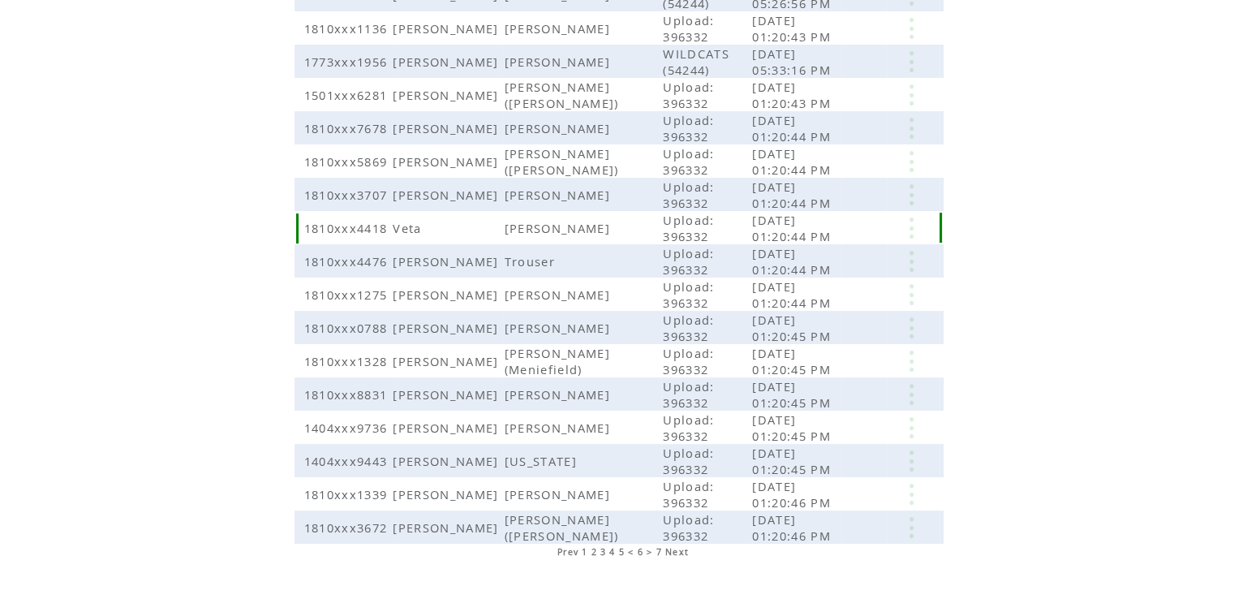
scroll to position [323, 0]
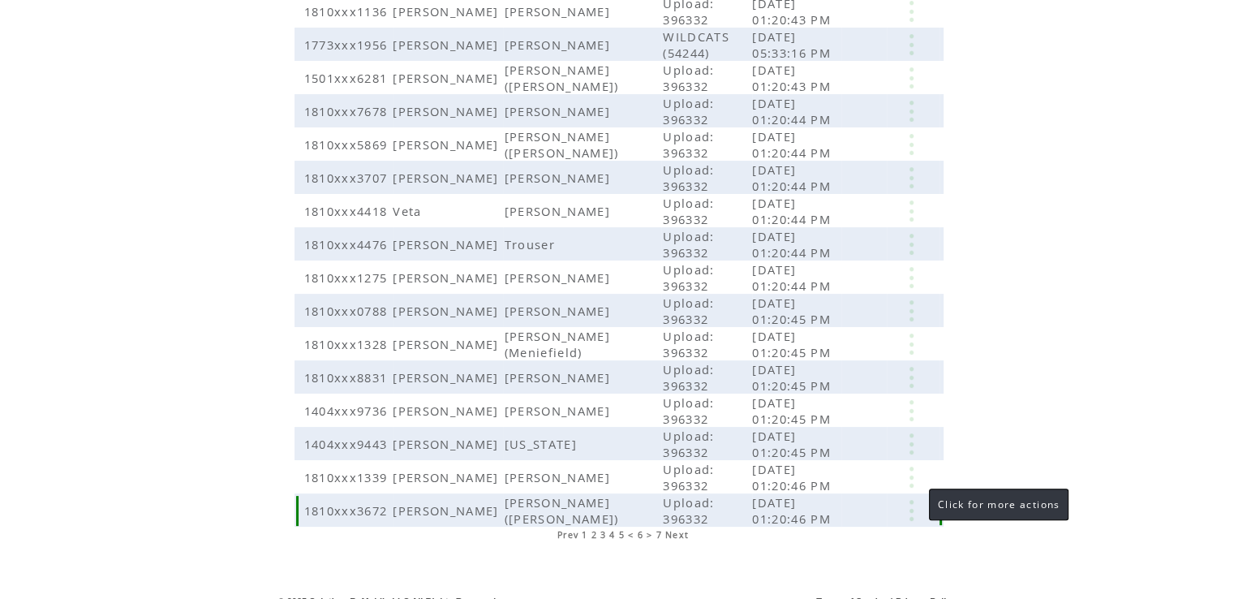
click at [913, 500] on link at bounding box center [911, 510] width 49 height 21
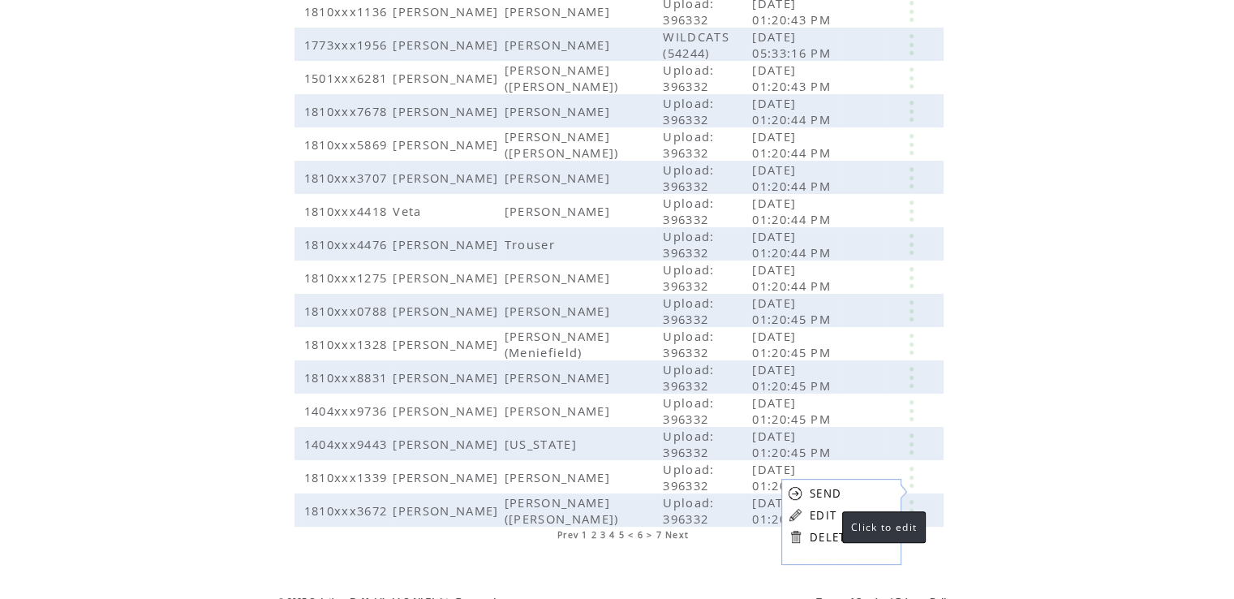
click at [826, 512] on link "EDIT" at bounding box center [823, 515] width 27 height 15
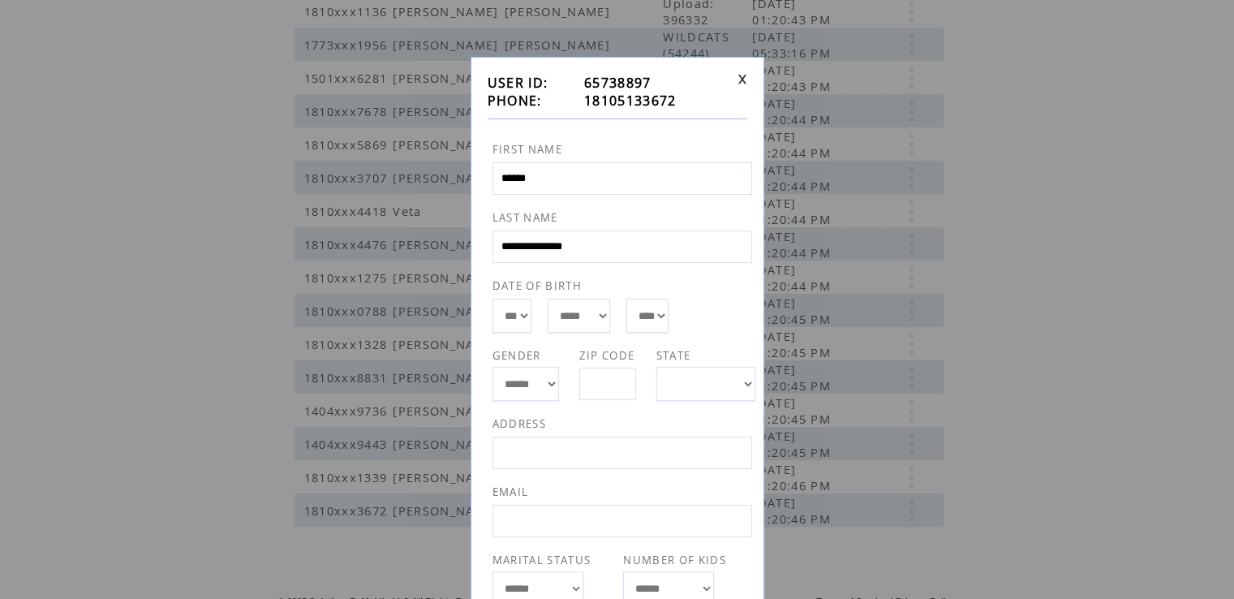
click at [745, 82] on link at bounding box center [743, 79] width 10 height 11
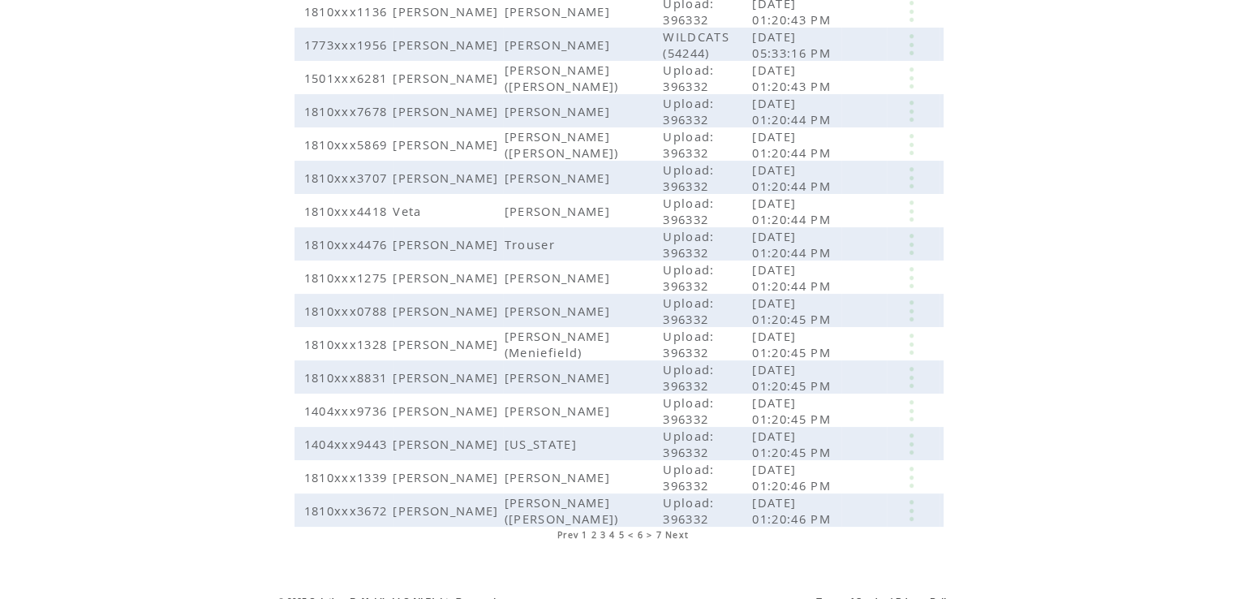
click at [621, 529] on span "5" at bounding box center [622, 534] width 6 height 11
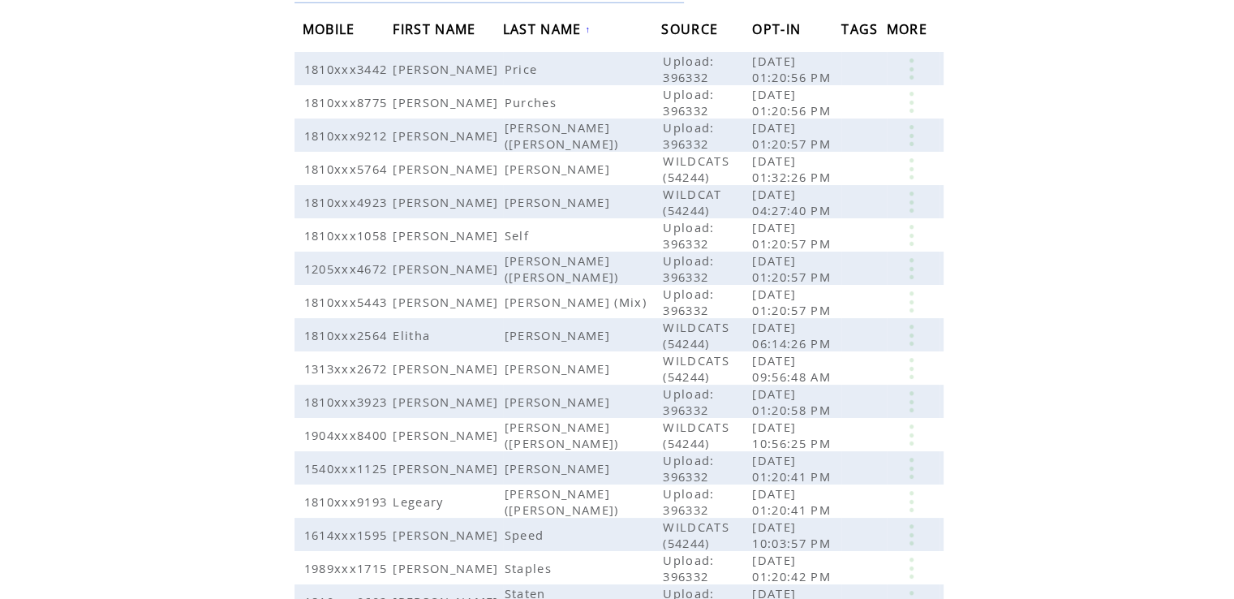
scroll to position [323, 0]
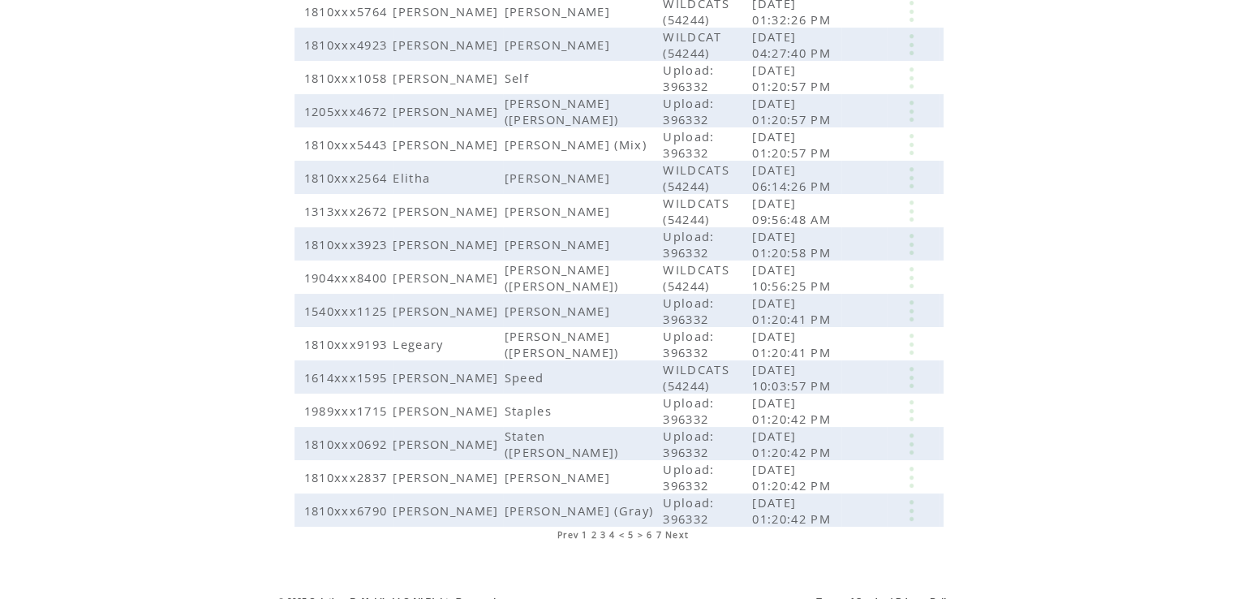
click at [656, 529] on span "7" at bounding box center [659, 534] width 6 height 11
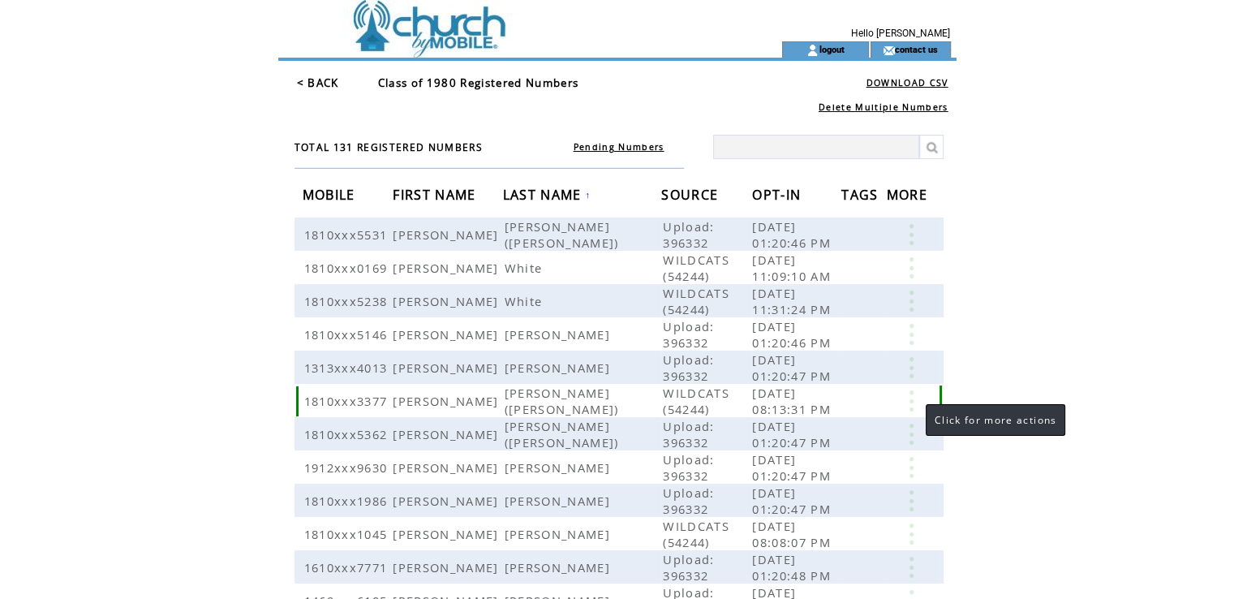
click at [911, 411] on link at bounding box center [911, 400] width 49 height 21
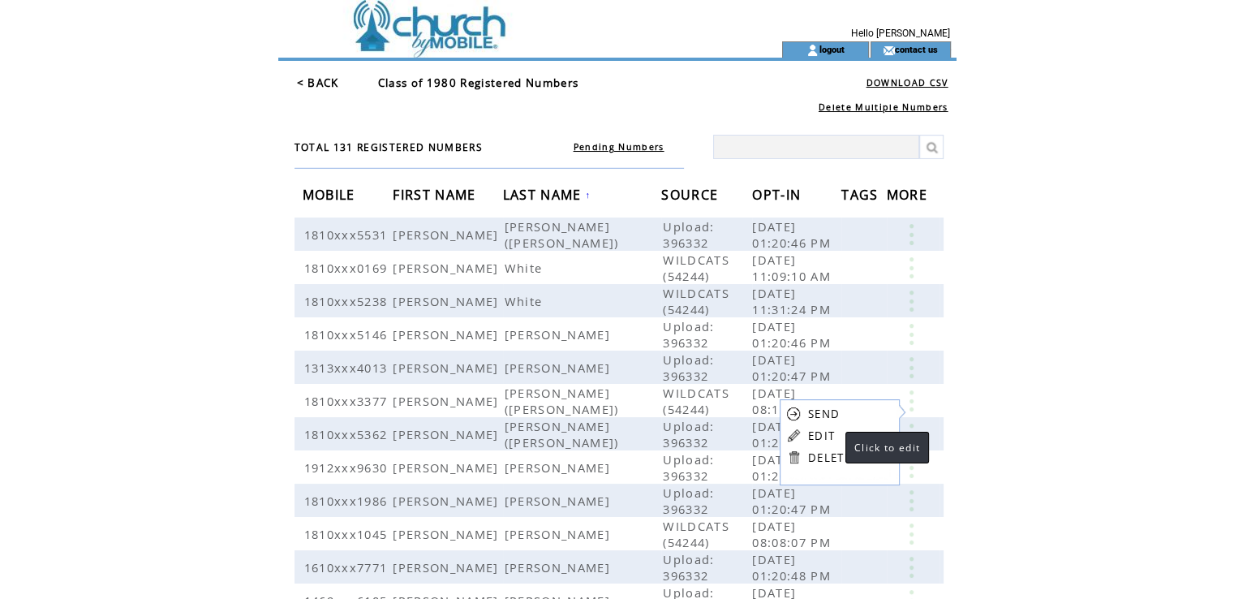
click at [829, 436] on link "EDIT" at bounding box center [821, 435] width 27 height 15
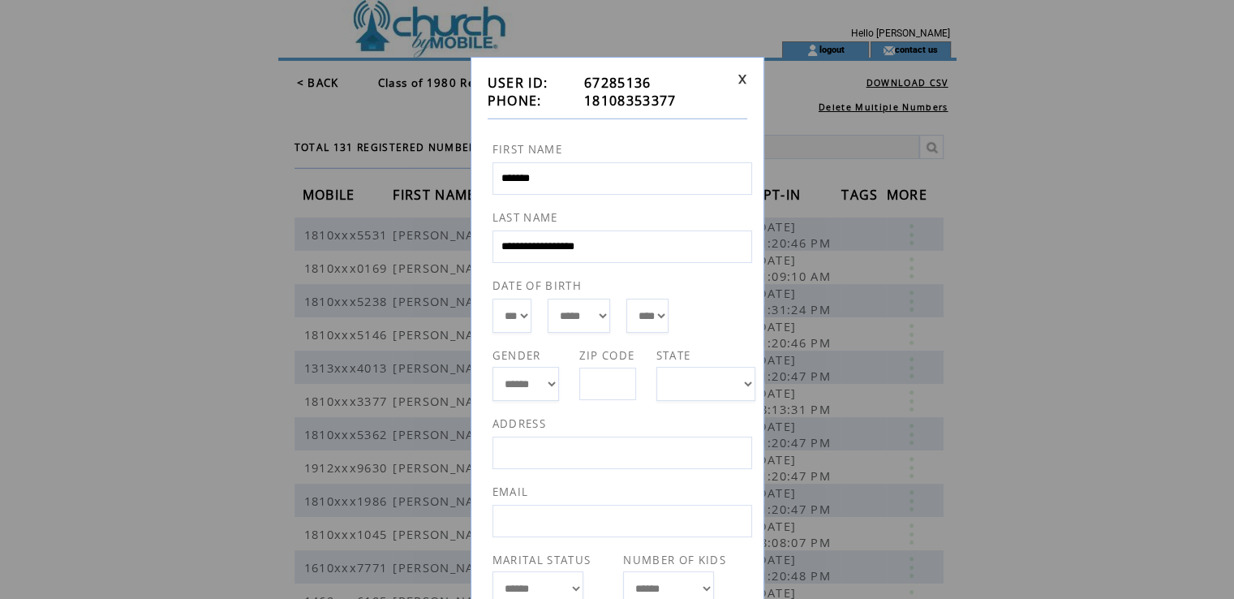
click at [740, 79] on link at bounding box center [743, 79] width 10 height 11
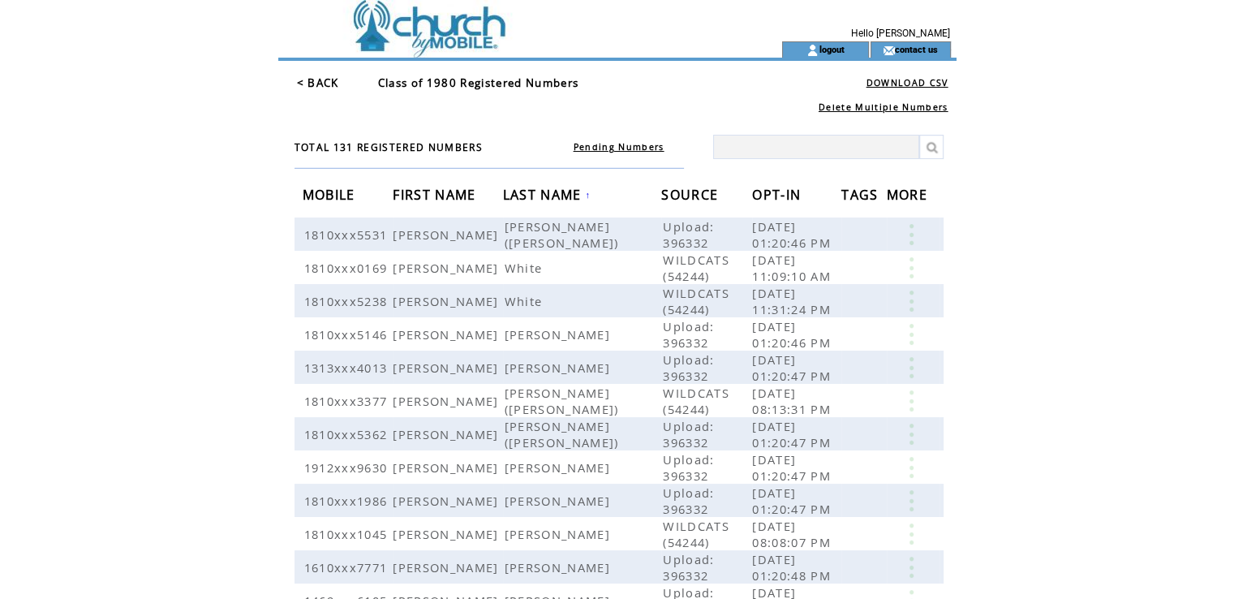
click at [419, 186] on span "FIRST NAME" at bounding box center [436, 197] width 87 height 30
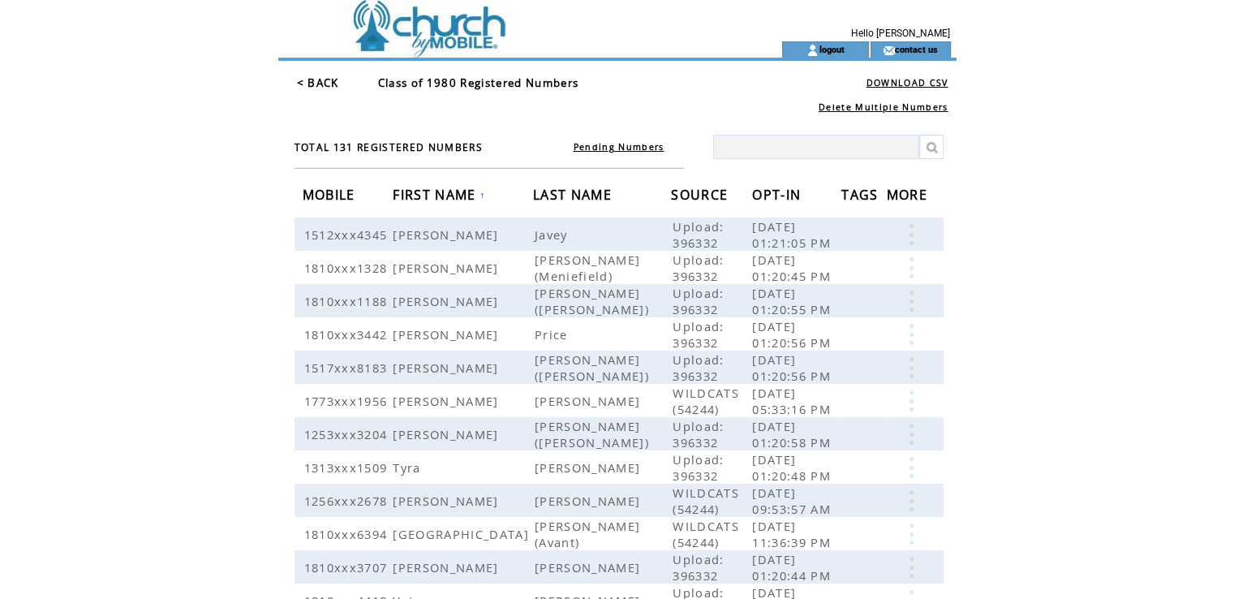
scroll to position [258, 0]
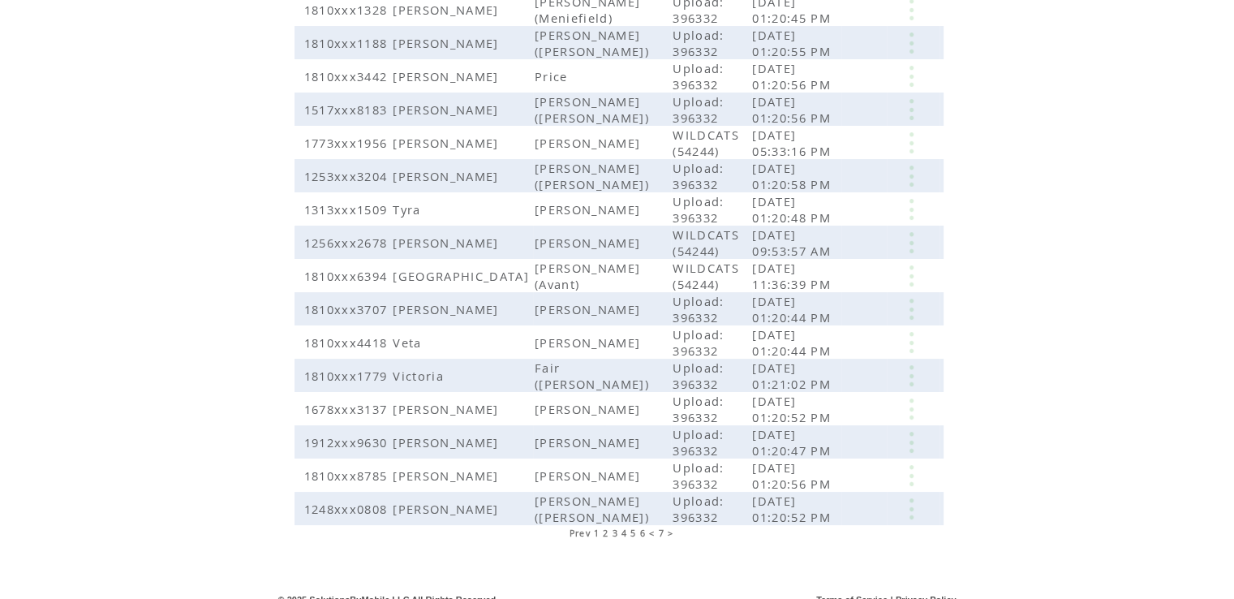
click at [643, 527] on span "6" at bounding box center [643, 532] width 6 height 11
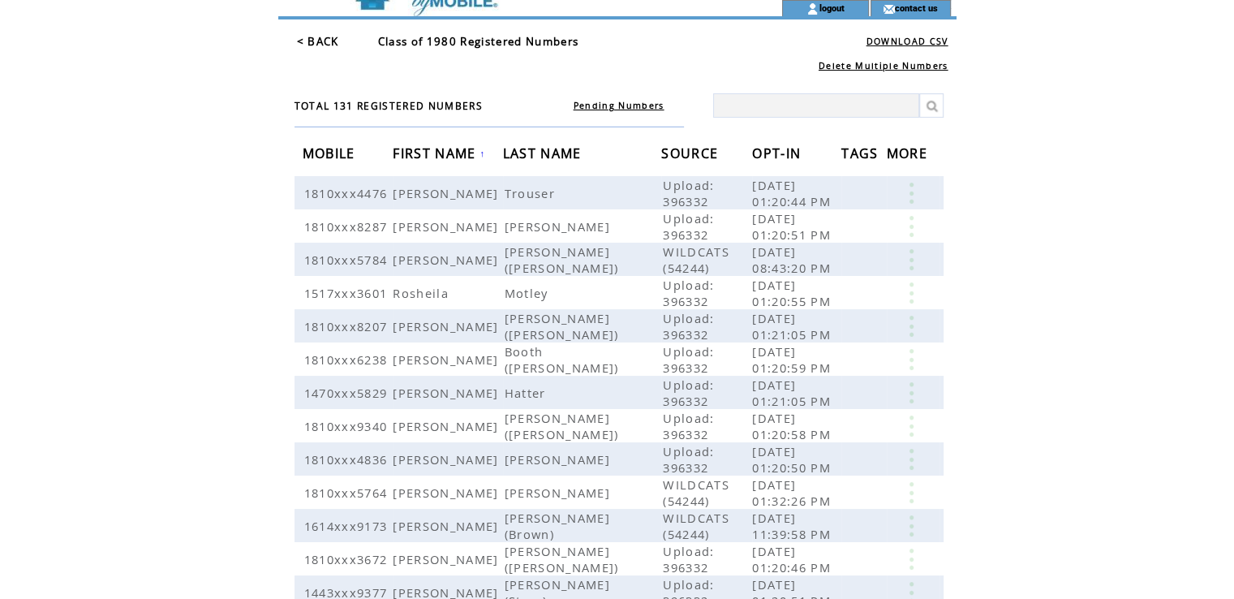
scroll to position [41, 0]
